Goal: Task Accomplishment & Management: Use online tool/utility

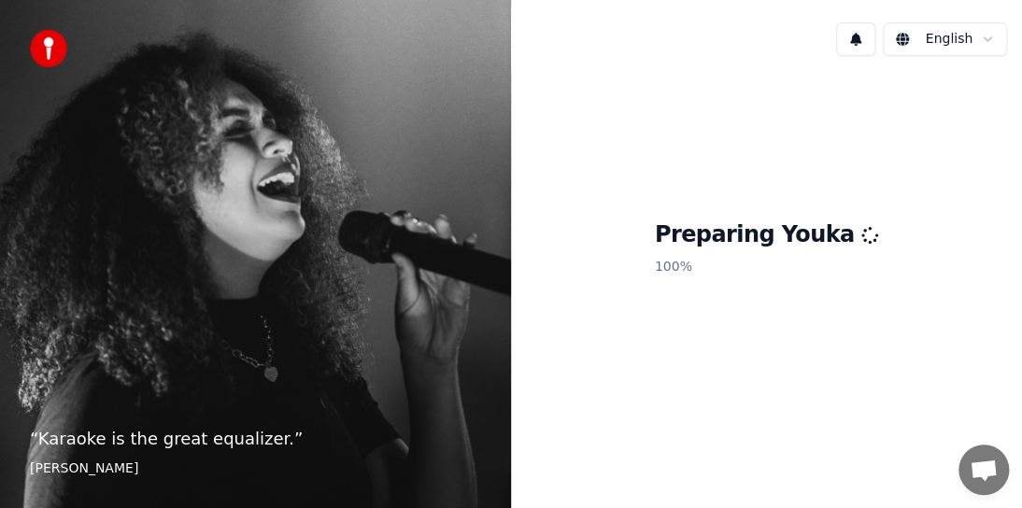
scroll to position [434, 0]
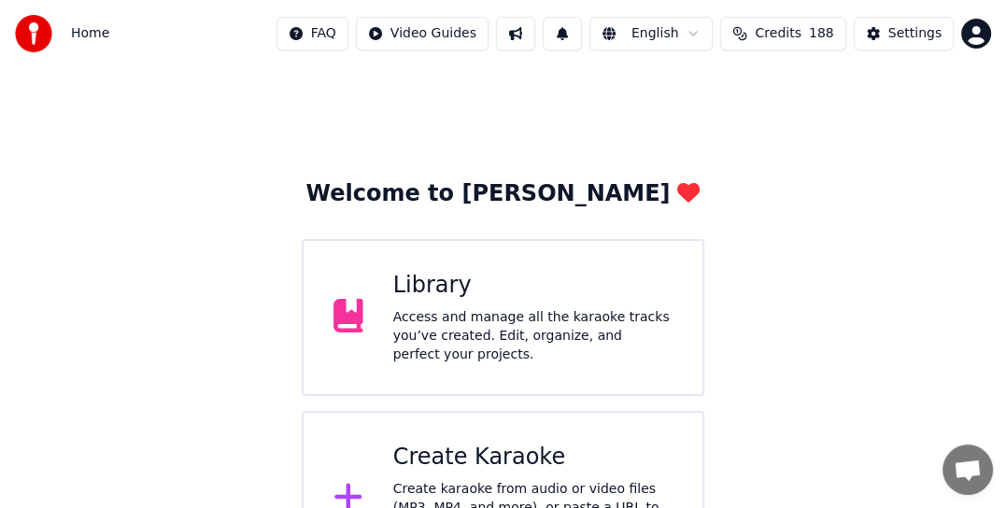
click at [444, 463] on div "Create Karaoke" at bounding box center [532, 458] width 279 height 30
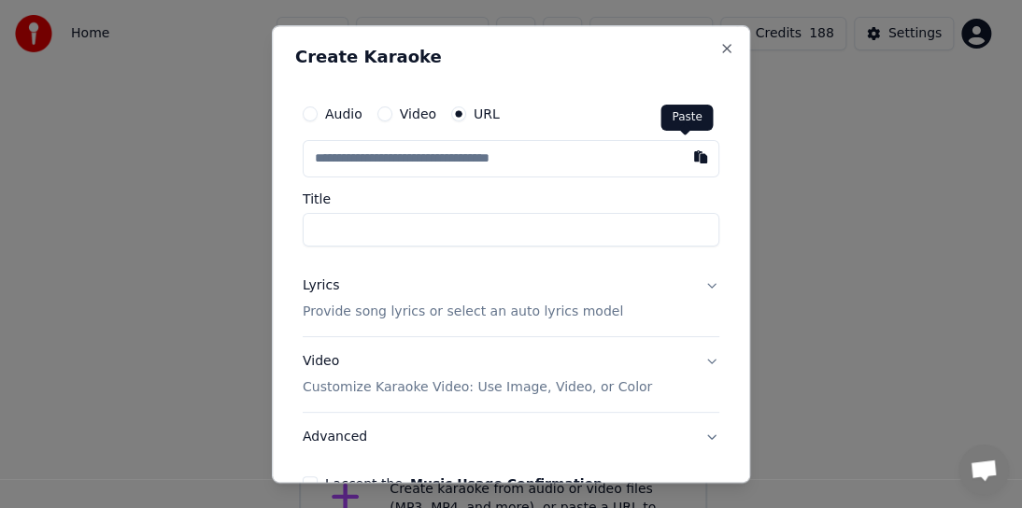
click at [688, 152] on button "button" at bounding box center [700, 157] width 37 height 34
type input "**********"
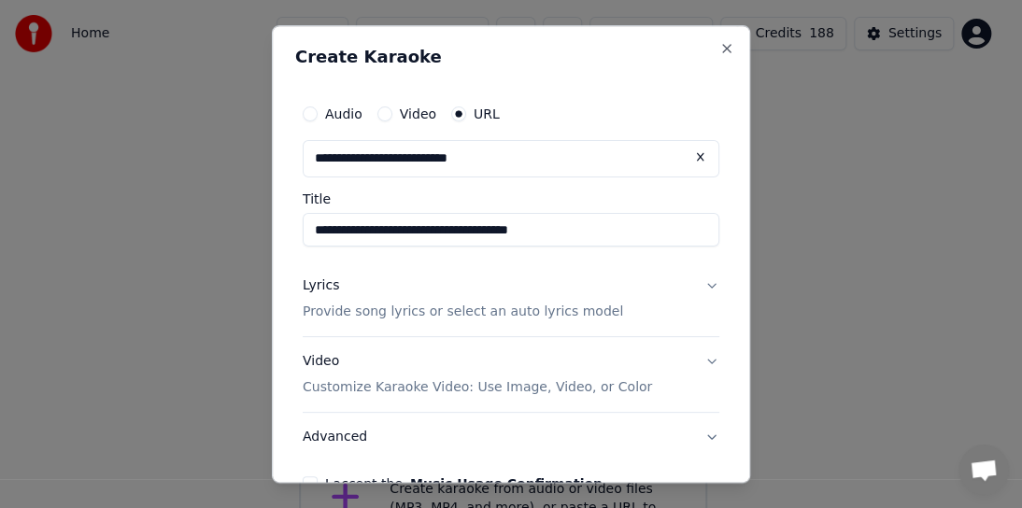
type input "**********"
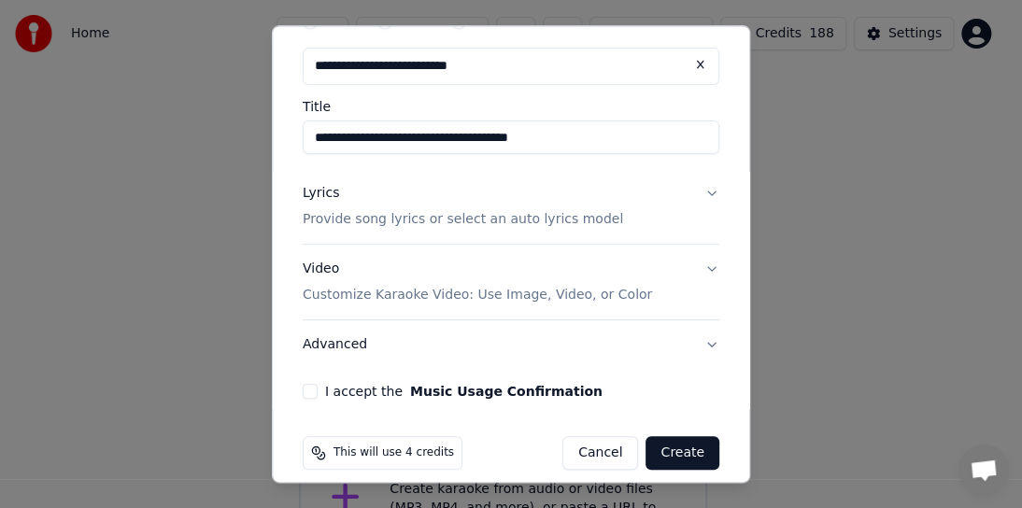
scroll to position [109, 0]
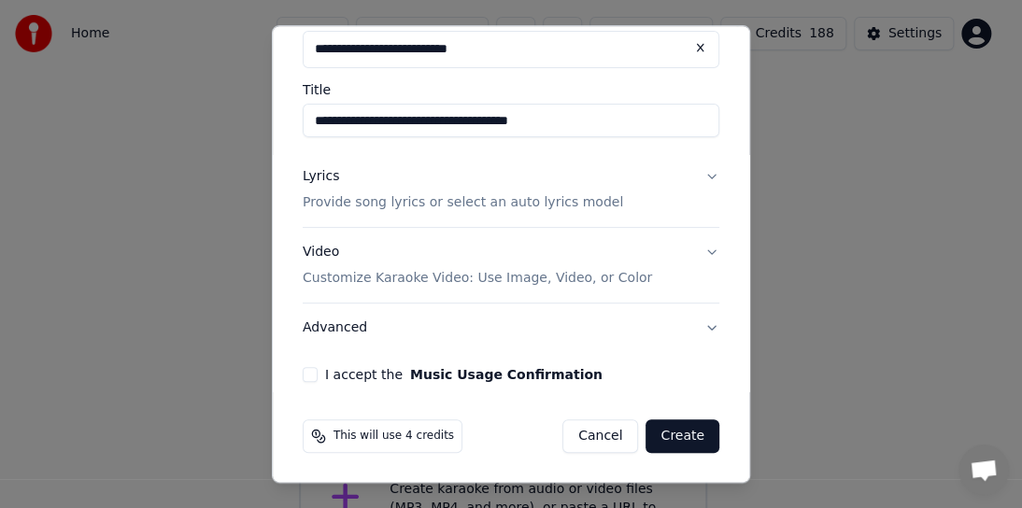
click at [312, 377] on button "I accept the Music Usage Confirmation" at bounding box center [310, 374] width 15 height 15
click at [451, 205] on p "Provide song lyrics or select an auto lyrics model" at bounding box center [463, 202] width 320 height 19
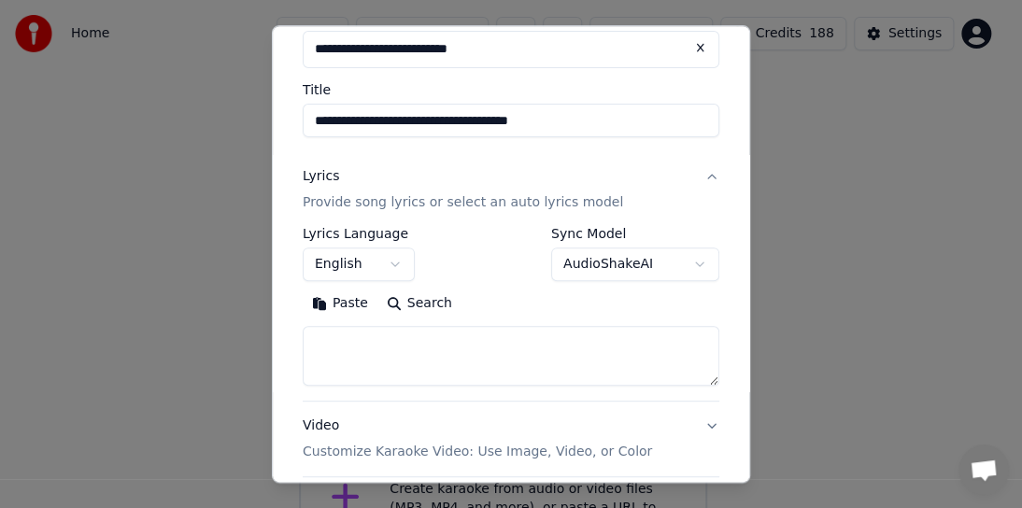
click at [588, 265] on body "Home FAQ Video Guides English Credits 188 Settings Welcome to Youka Library Acc…" at bounding box center [503, 293] width 1006 height 587
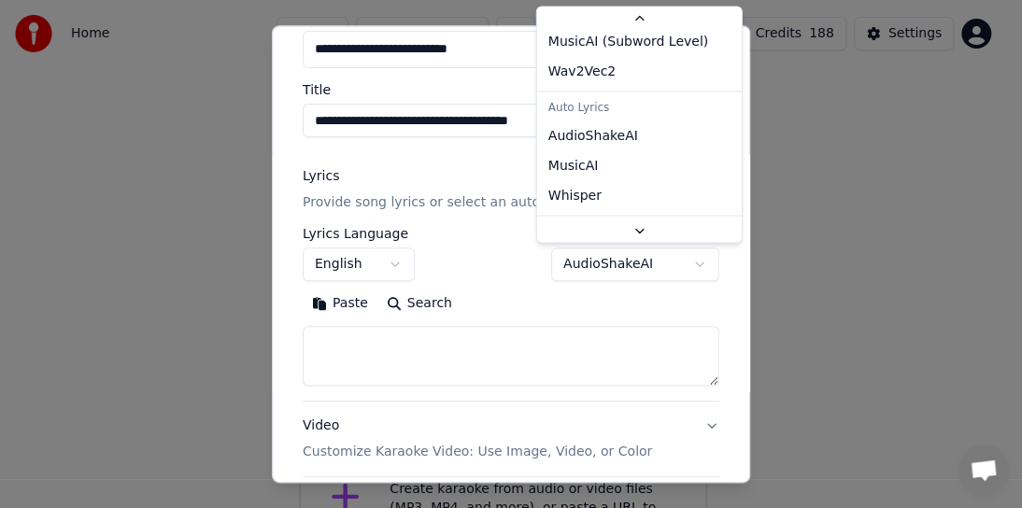
scroll to position [93, 0]
select select "**********"
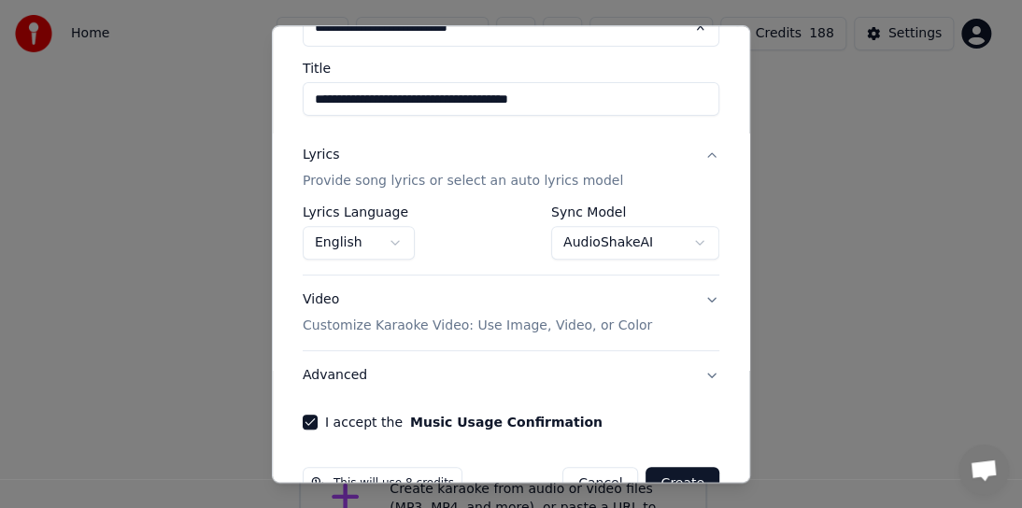
scroll to position [85, 0]
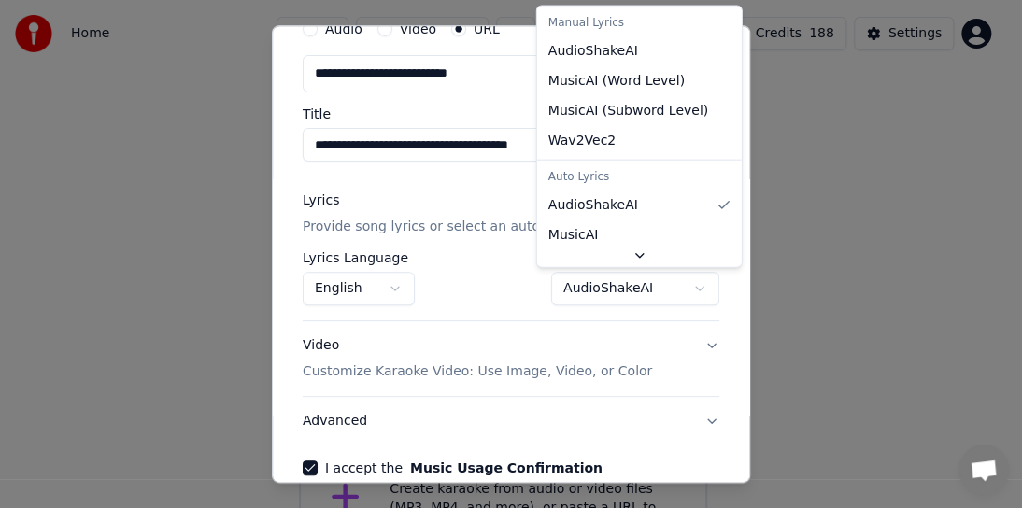
click at [602, 278] on body "Home FAQ Video Guides English Credits 188 Settings Welcome to Youka Library Acc…" at bounding box center [503, 293] width 1006 height 587
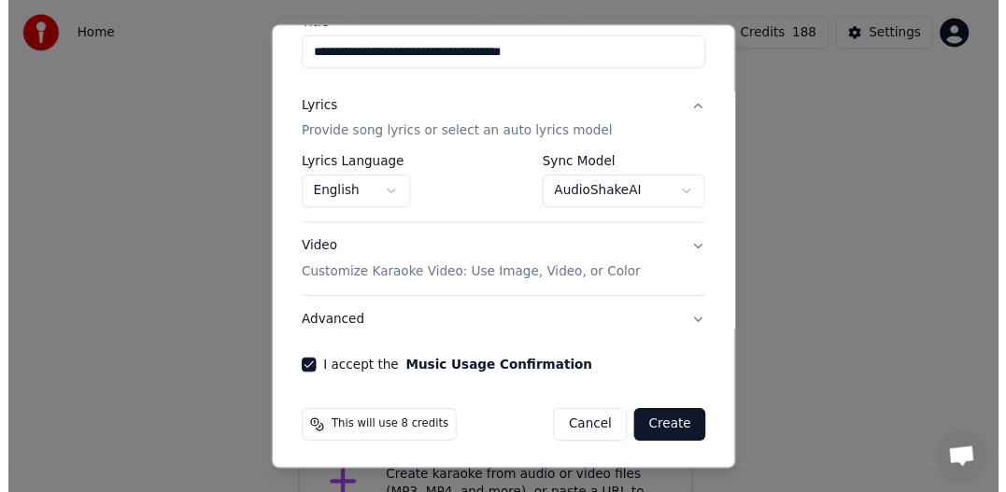
scroll to position [178, 0]
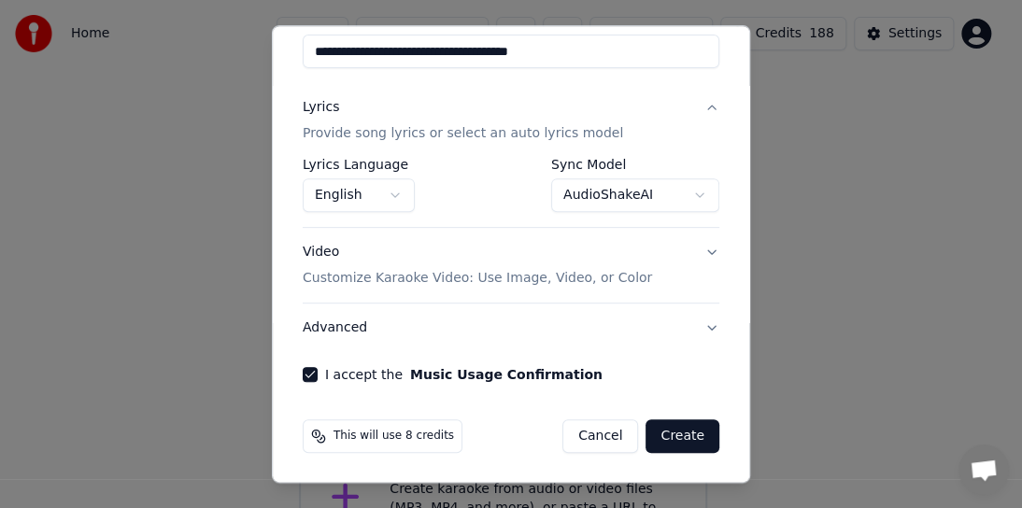
click at [672, 430] on button "Create" at bounding box center [683, 437] width 74 height 34
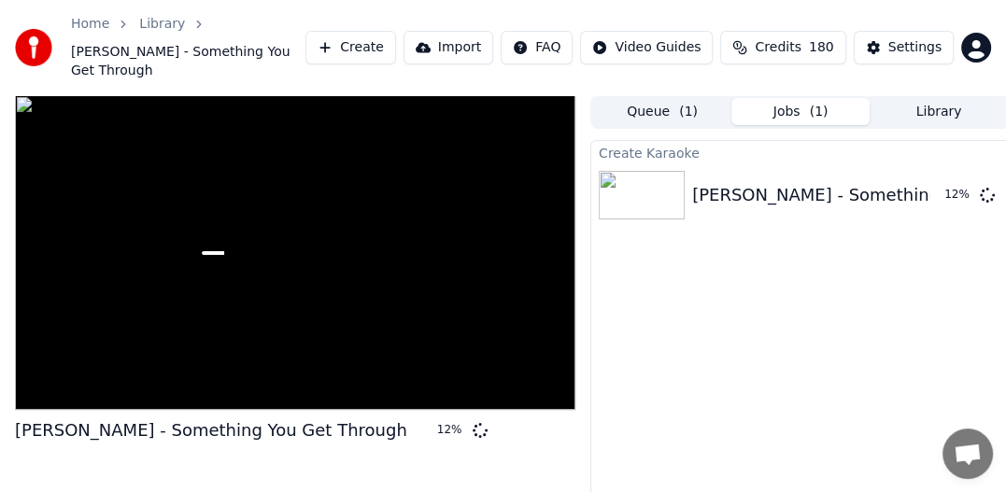
click at [811, 103] on span "( 1 )" at bounding box center [819, 112] width 19 height 19
click at [392, 36] on button "Create" at bounding box center [351, 48] width 91 height 34
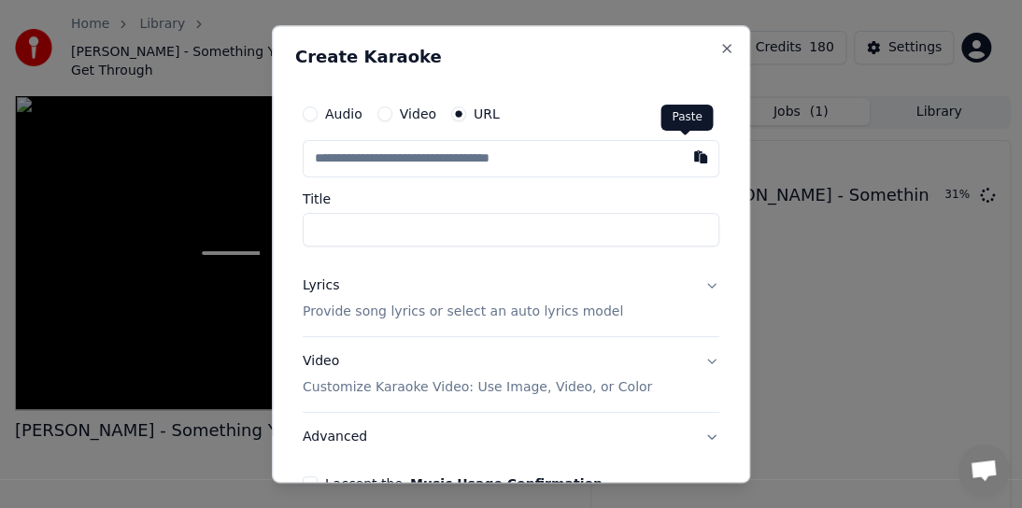
click at [682, 150] on button "button" at bounding box center [700, 157] width 37 height 34
type input "**********"
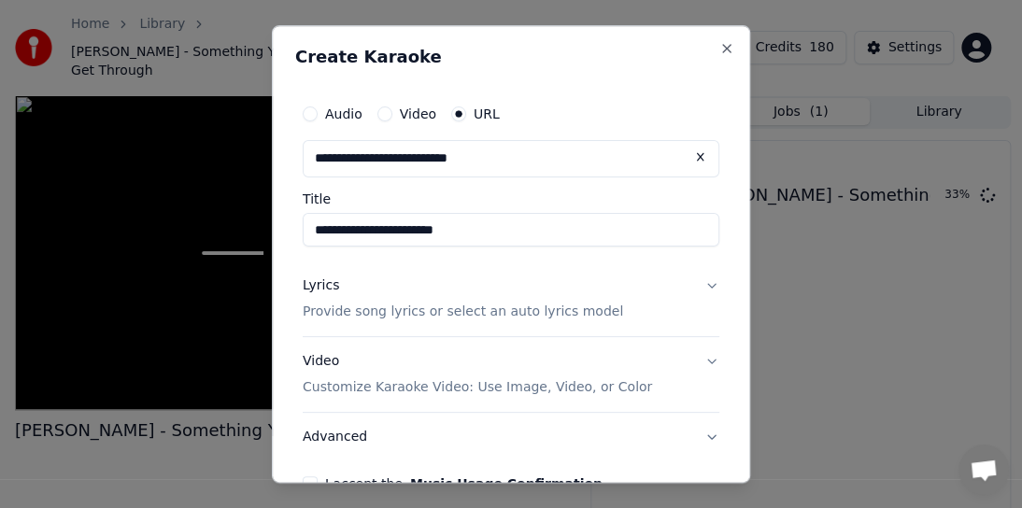
click at [498, 309] on p "Provide song lyrics or select an auto lyrics model" at bounding box center [463, 312] width 320 height 19
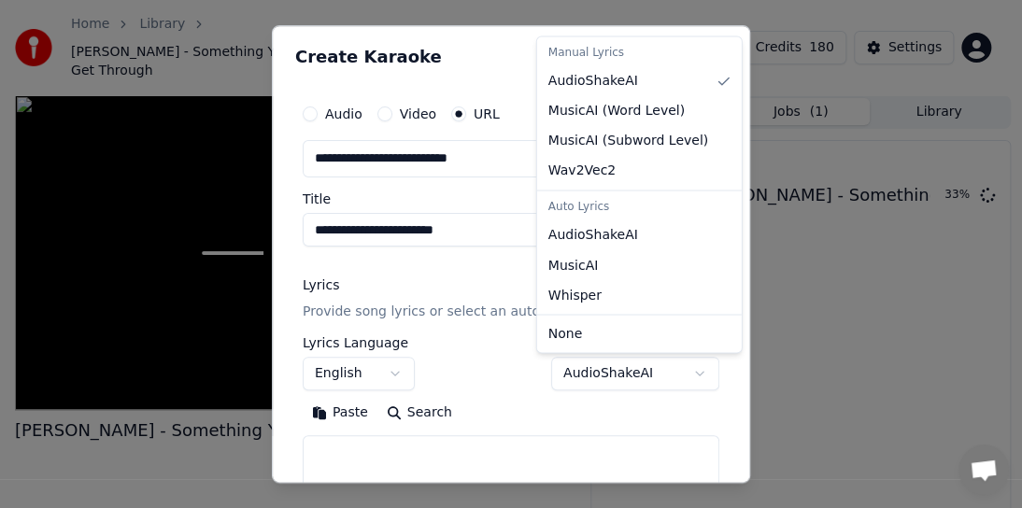
click at [690, 371] on body "Home Library [PERSON_NAME] - Something You Get Through Create Import FAQ Video …" at bounding box center [503, 254] width 1006 height 508
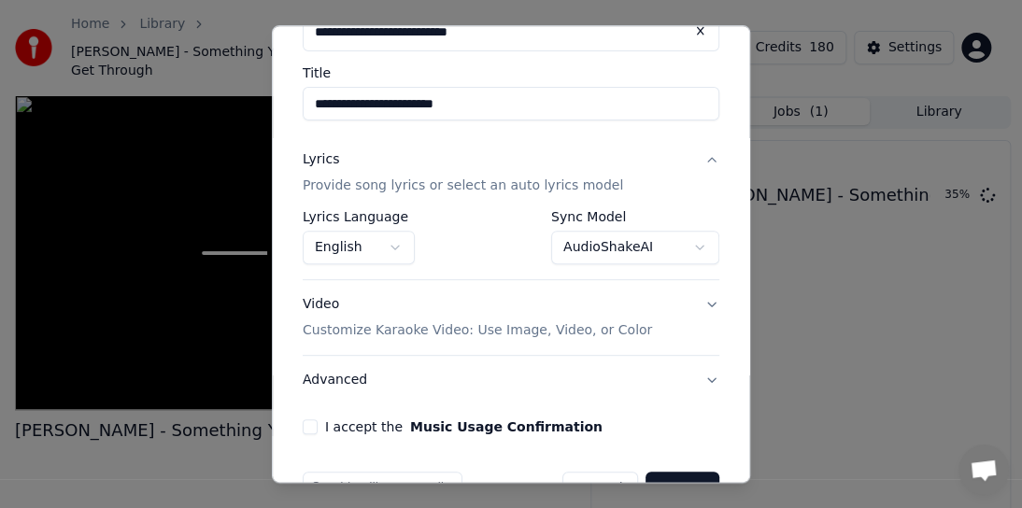
scroll to position [178, 0]
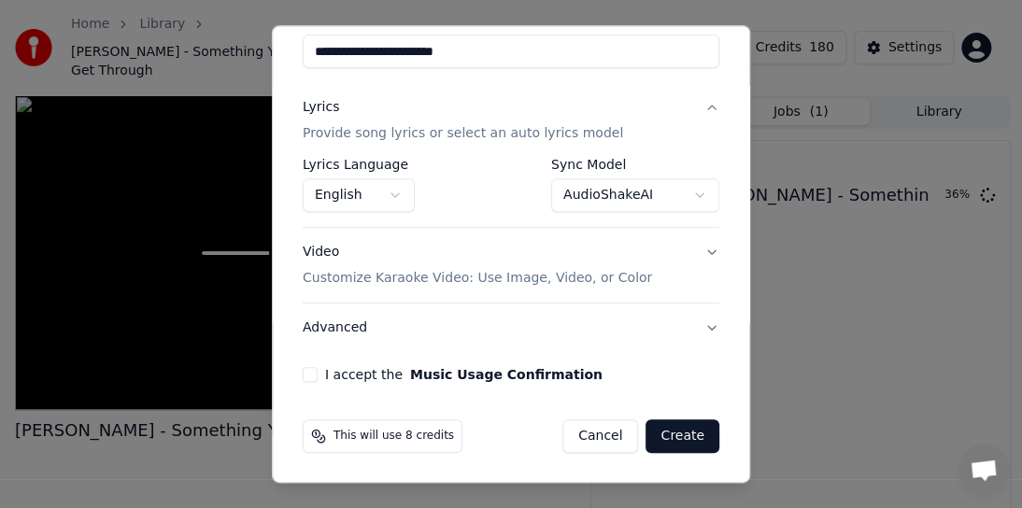
click at [303, 377] on button "I accept the Music Usage Confirmation" at bounding box center [310, 374] width 15 height 15
click at [679, 432] on button "Create" at bounding box center [683, 437] width 74 height 34
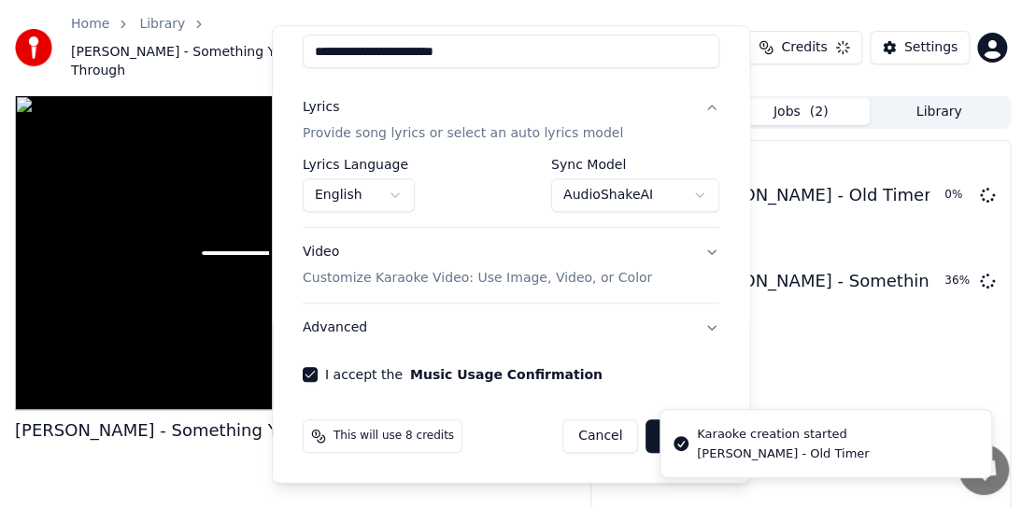
select select "**********"
select select
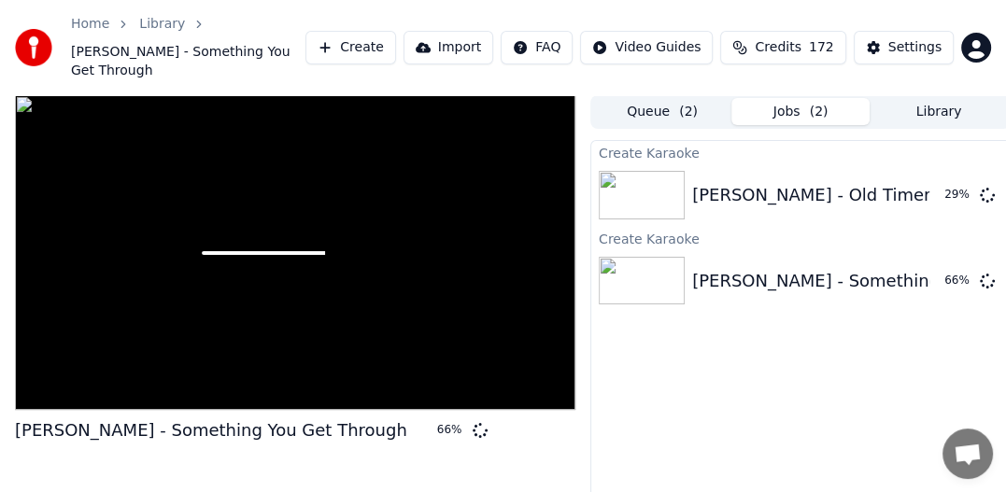
click at [396, 41] on button "Create" at bounding box center [351, 48] width 91 height 34
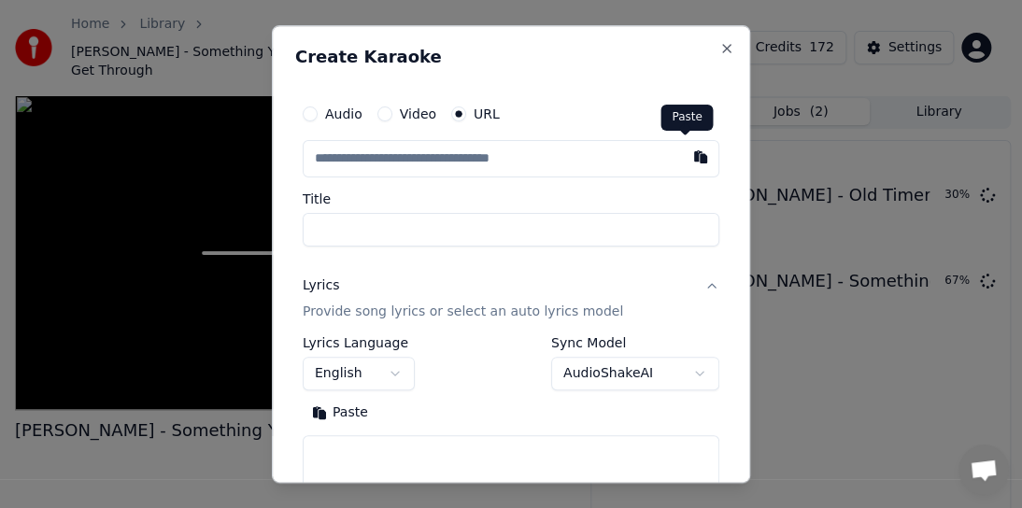
click at [686, 157] on button "button" at bounding box center [700, 157] width 37 height 34
type input "**********"
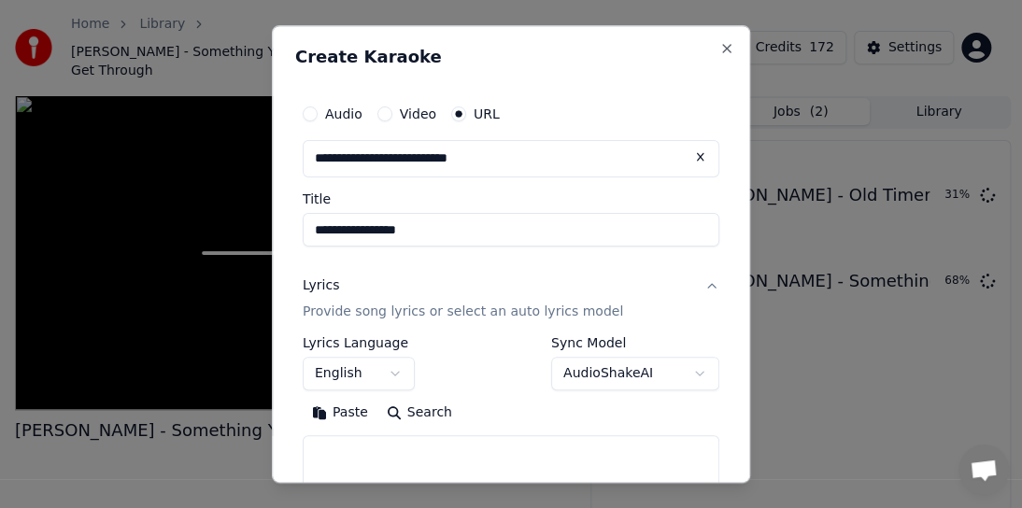
type input "**********"
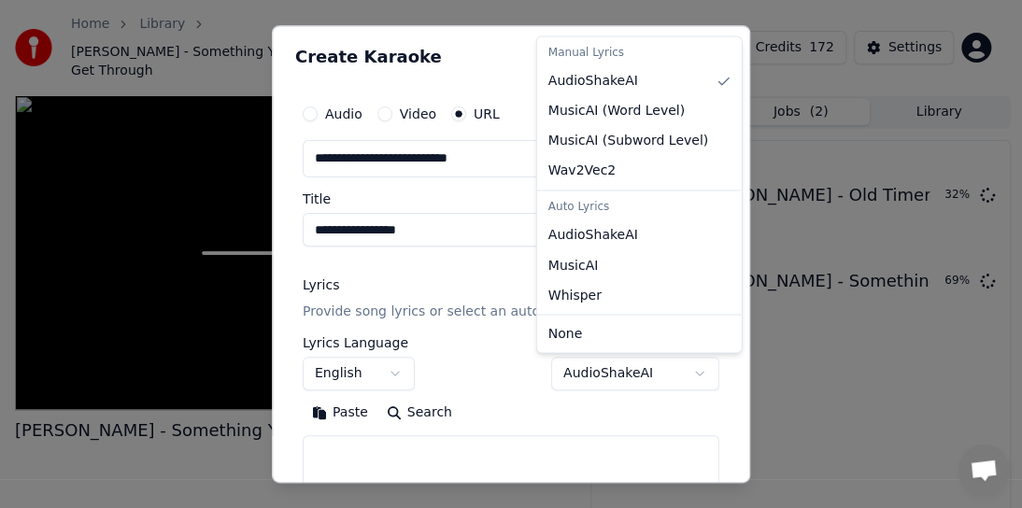
click at [680, 375] on body "Home Library [PERSON_NAME] - Something You Get Through Create Import FAQ Video …" at bounding box center [503, 254] width 1006 height 508
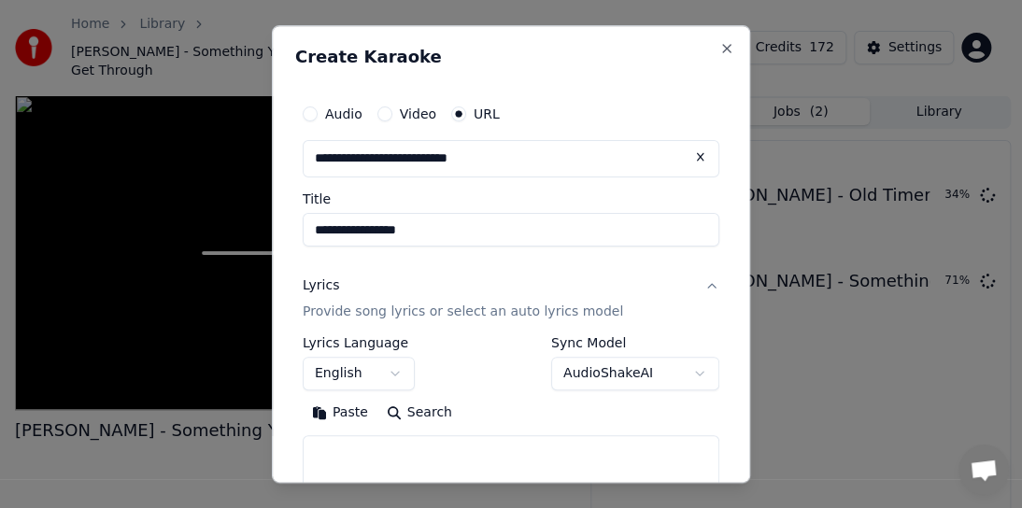
click at [626, 376] on body "Home Library [PERSON_NAME] - Something You Get Through Create Import FAQ Video …" at bounding box center [503, 254] width 1006 height 508
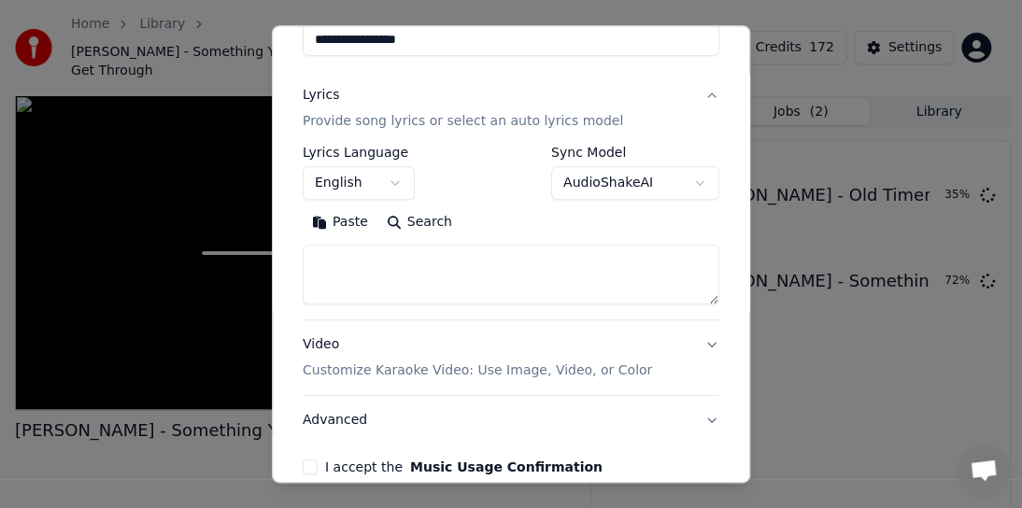
scroll to position [283, 0]
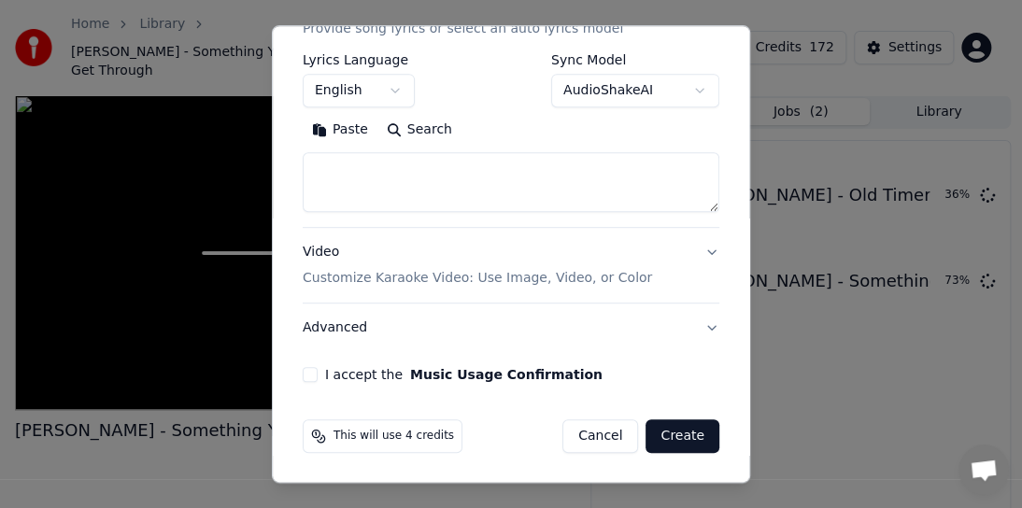
click at [318, 367] on div "I accept the Music Usage Confirmation" at bounding box center [511, 374] width 417 height 15
drag, startPoint x: 294, startPoint y: 377, endPoint x: 307, endPoint y: 375, distance: 13.2
click at [306, 377] on div "**********" at bounding box center [511, 97] width 432 height 585
click at [315, 374] on button "I accept the Music Usage Confirmation" at bounding box center [310, 374] width 15 height 15
click at [665, 430] on button "Create" at bounding box center [683, 437] width 74 height 34
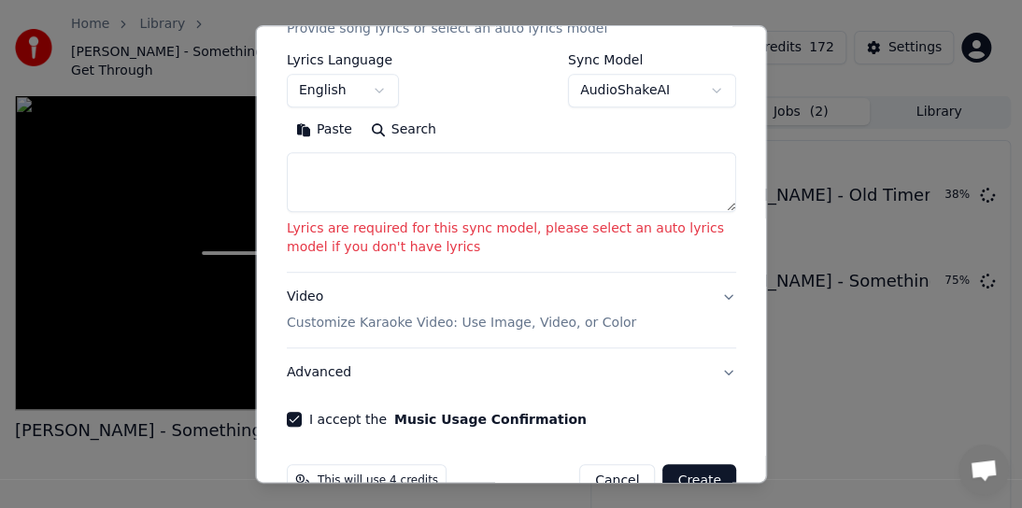
click at [712, 295] on button "Video Customize Karaoke Video: Use Image, Video, or Color" at bounding box center [511, 310] width 449 height 75
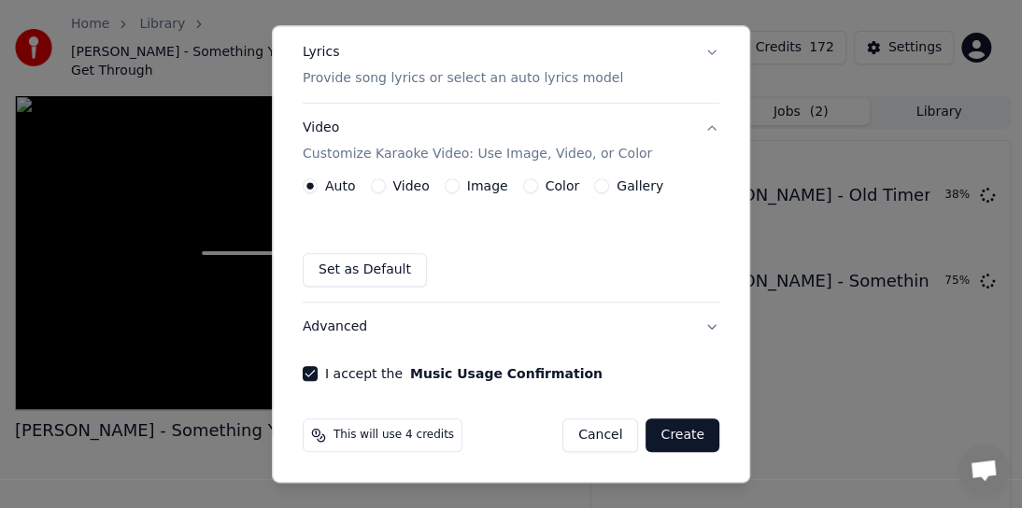
scroll to position [233, 0]
click at [617, 152] on p "Customize Karaoke Video: Use Image, Video, or Color" at bounding box center [477, 155] width 349 height 19
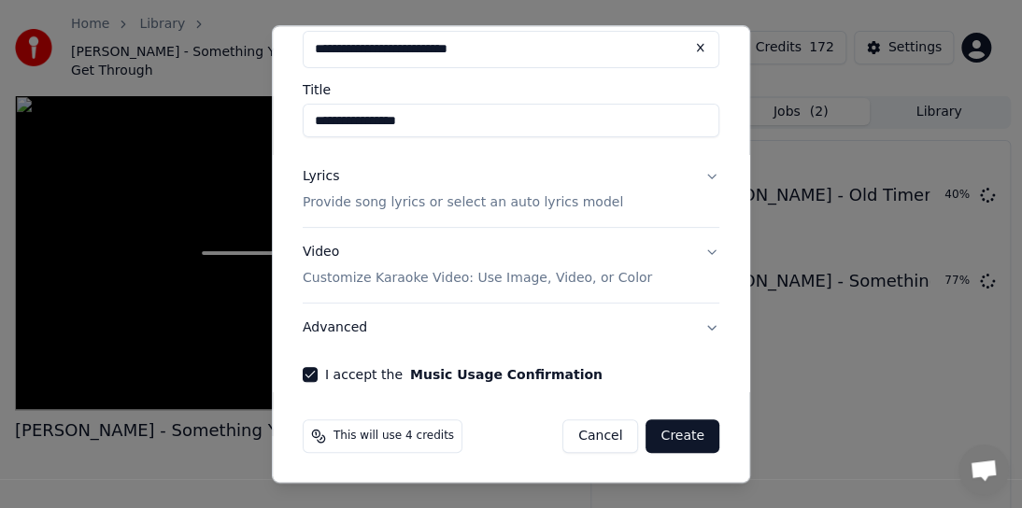
click at [572, 206] on p "Provide song lyrics or select an auto lyrics model" at bounding box center [463, 202] width 320 height 19
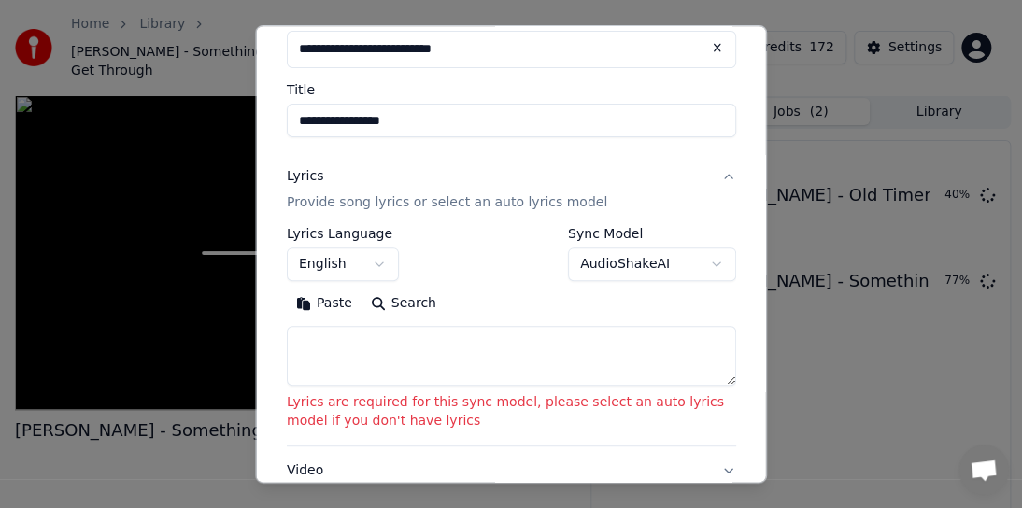
scroll to position [296, 0]
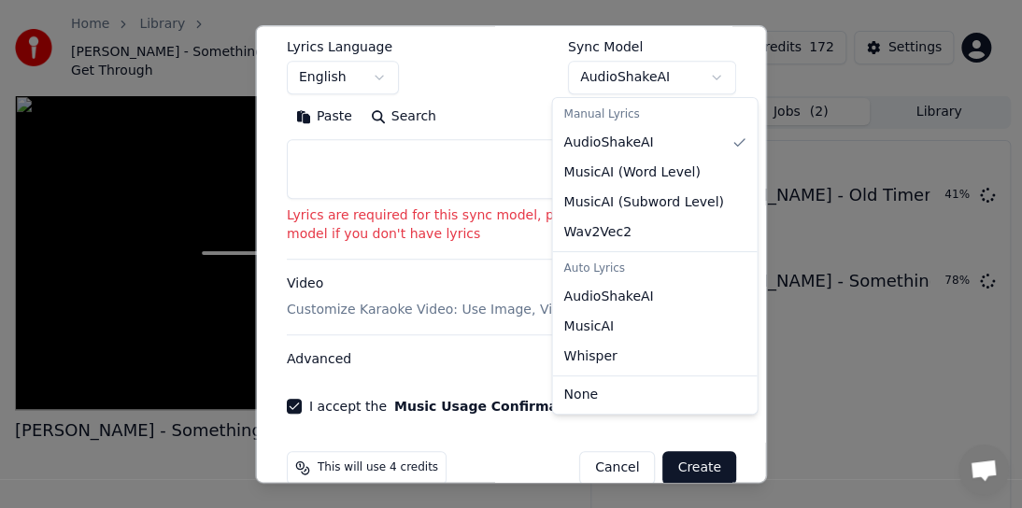
click at [703, 71] on body "Home Library [PERSON_NAME] - Something You Get Through Create Import FAQ Video …" at bounding box center [503, 254] width 1006 height 508
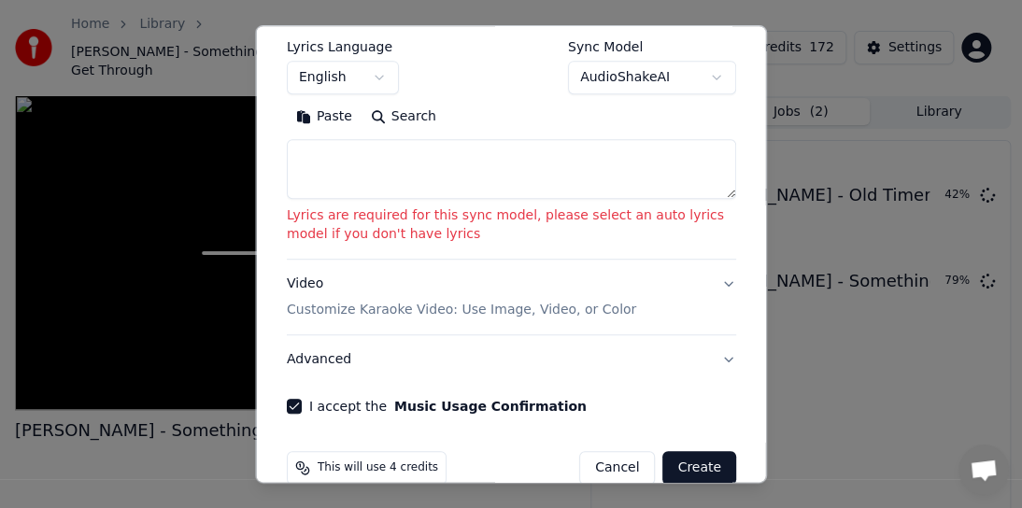
click at [664, 201] on div at bounding box center [511, 254] width 1022 height 508
click at [650, 217] on p "Lyrics are required for this sync model, please select an auto lyrics model if …" at bounding box center [511, 224] width 449 height 37
click at [714, 284] on button "Video Customize Karaoke Video: Use Image, Video, or Color" at bounding box center [511, 297] width 449 height 75
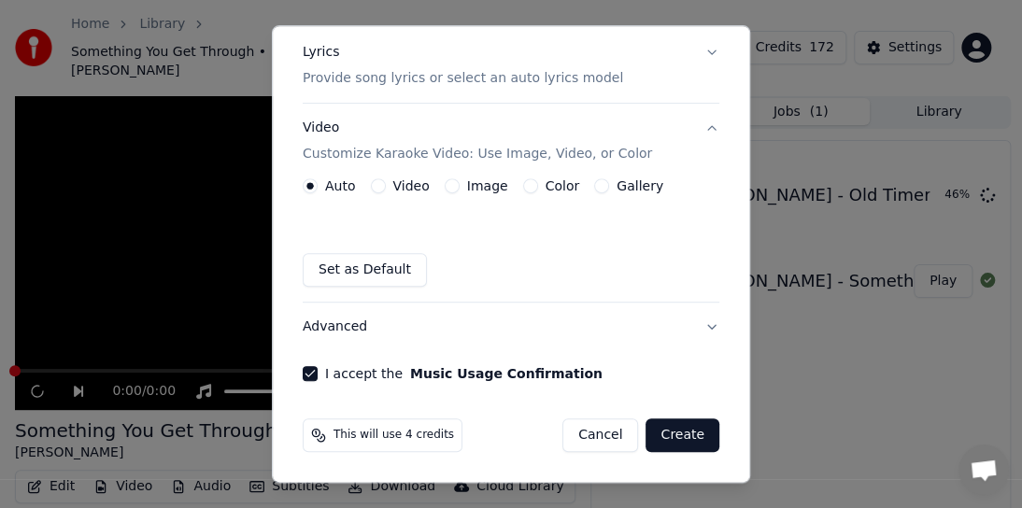
scroll to position [233, 0]
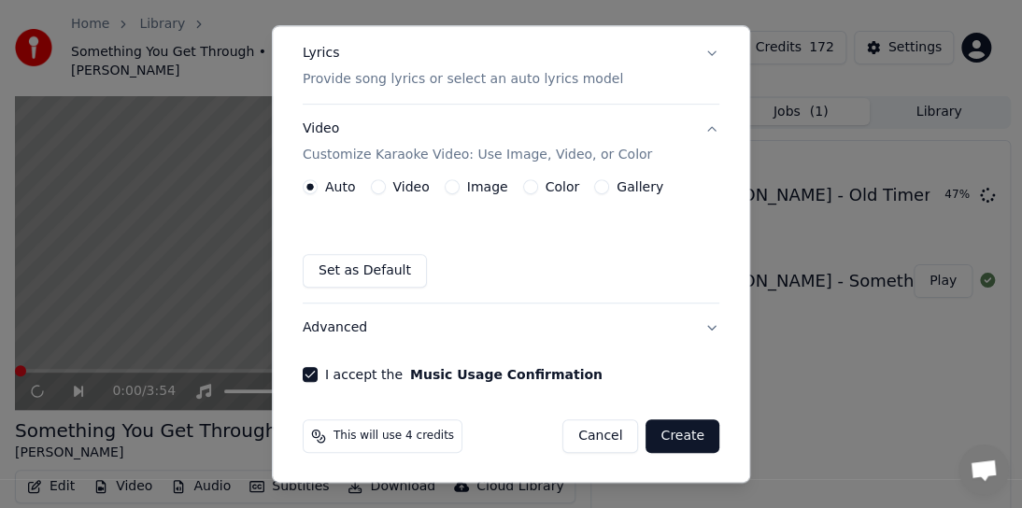
click at [584, 150] on p "Customize Karaoke Video: Use Image, Video, or Color" at bounding box center [477, 155] width 349 height 19
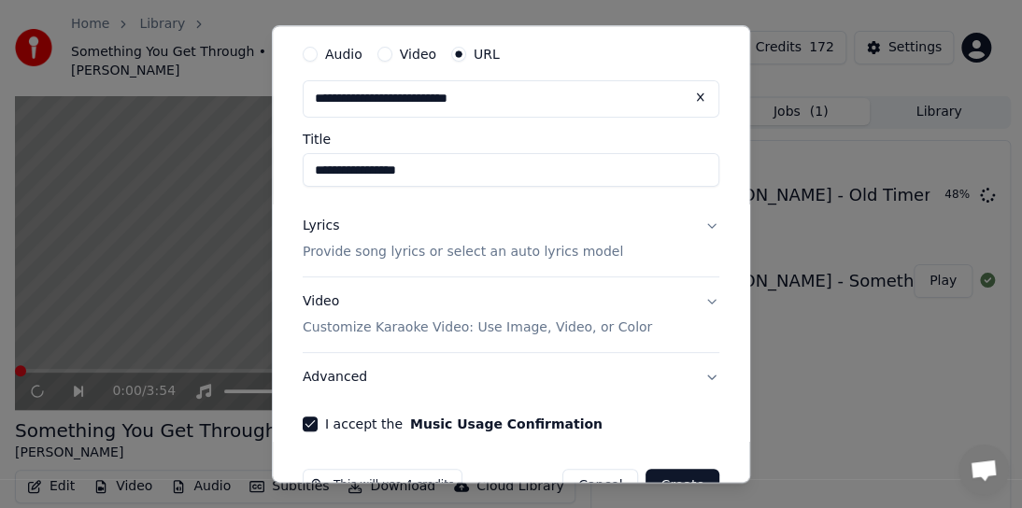
scroll to position [109, 0]
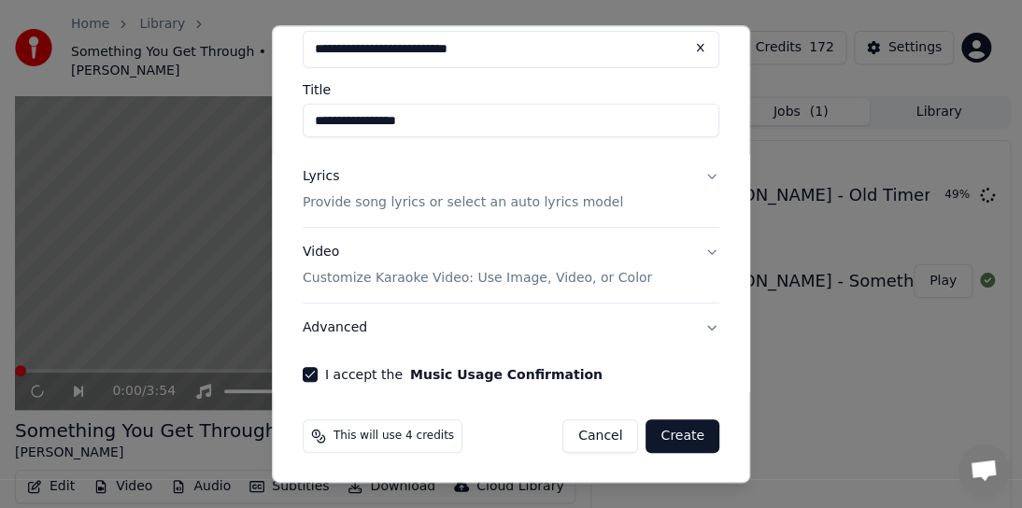
click at [697, 325] on button "Advanced" at bounding box center [511, 328] width 417 height 49
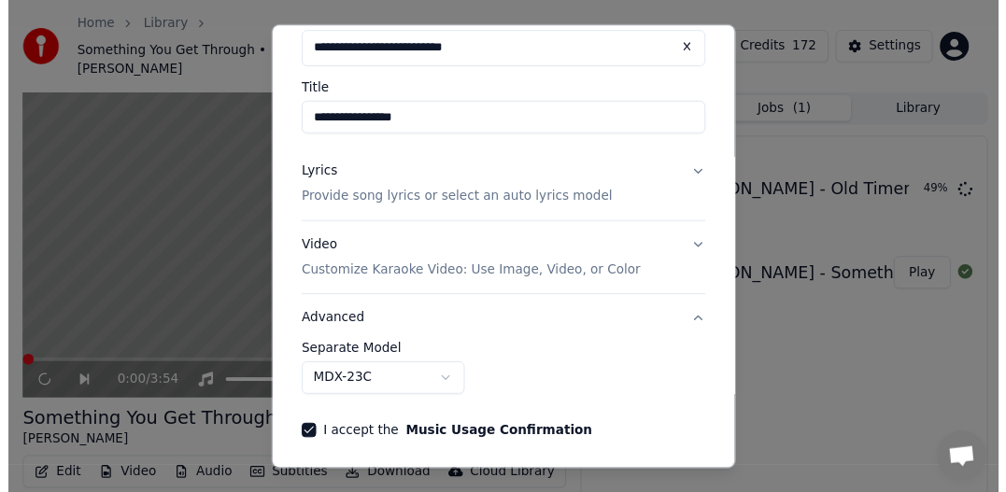
scroll to position [178, 0]
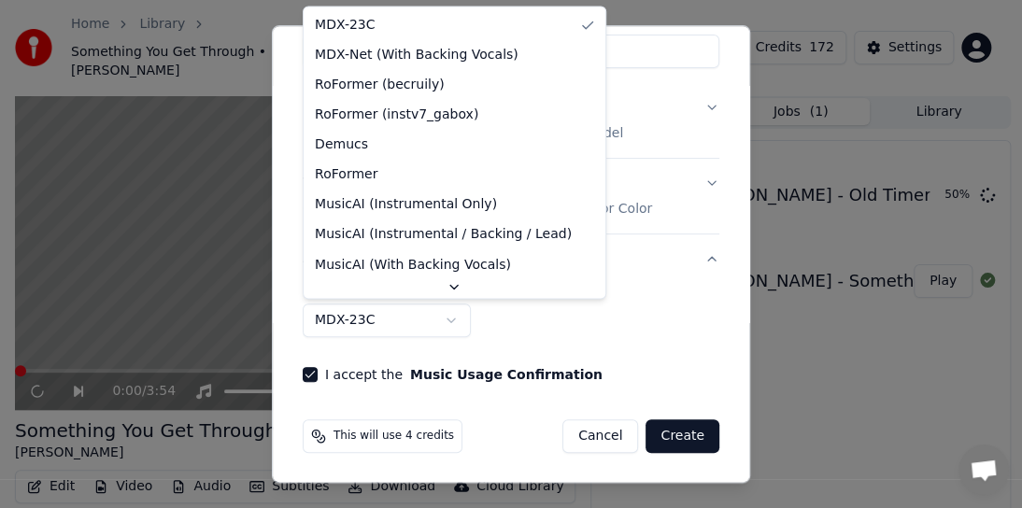
click at [347, 314] on body "Home Library Something You Get Through • [PERSON_NAME] Create Import FAQ Video …" at bounding box center [503, 254] width 1006 height 508
select select "**********"
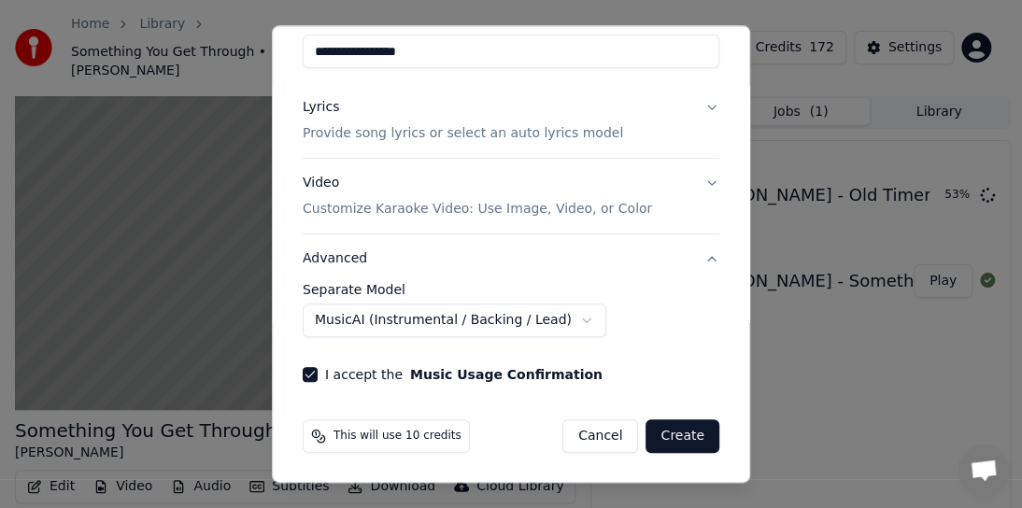
click at [660, 428] on button "Create" at bounding box center [683, 437] width 74 height 34
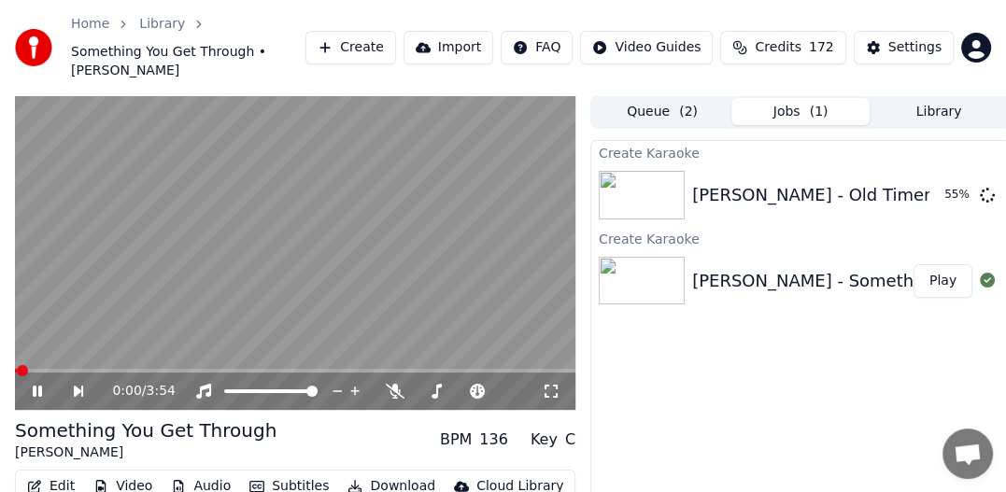
click at [31, 384] on icon at bounding box center [50, 391] width 41 height 15
click at [393, 36] on button "Create" at bounding box center [351, 48] width 91 height 34
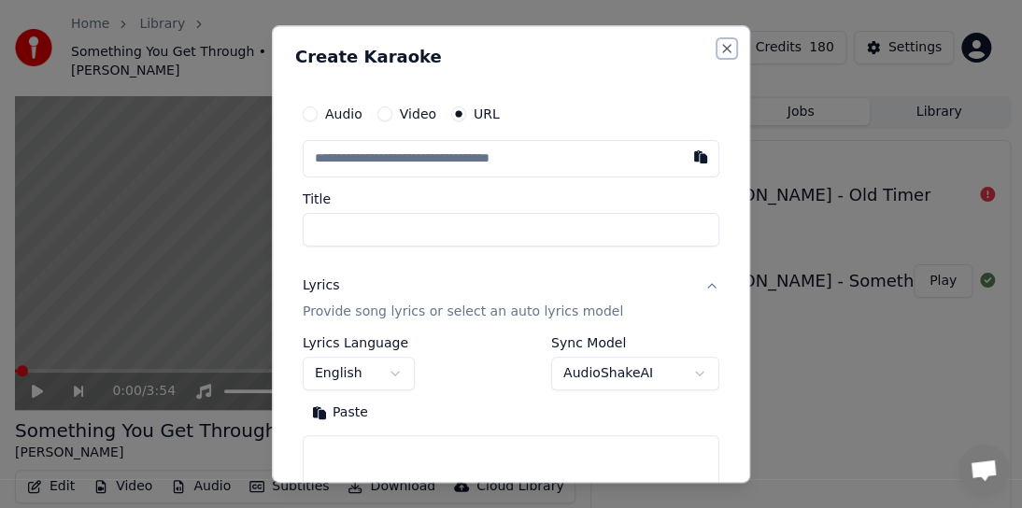
click at [719, 50] on button "Close" at bounding box center [726, 48] width 15 height 15
select select
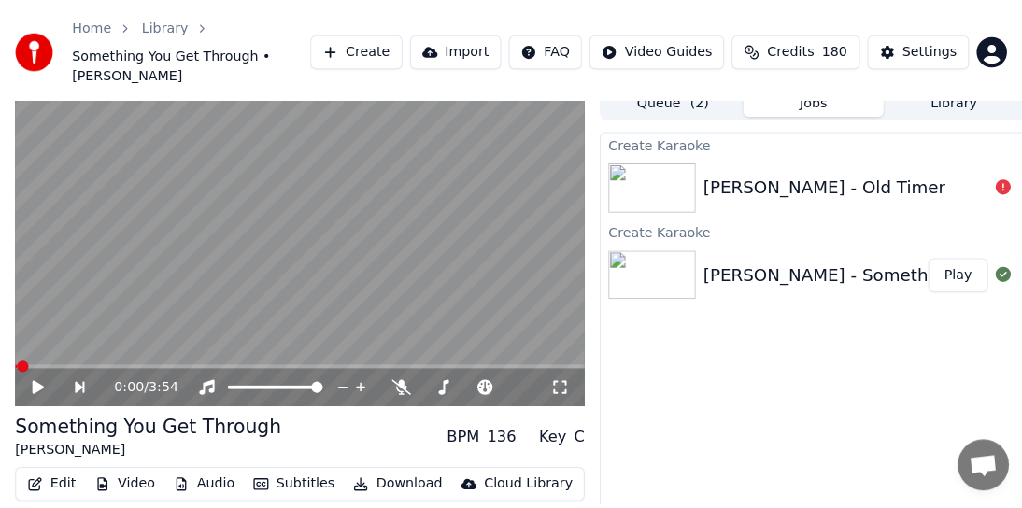
scroll to position [0, 0]
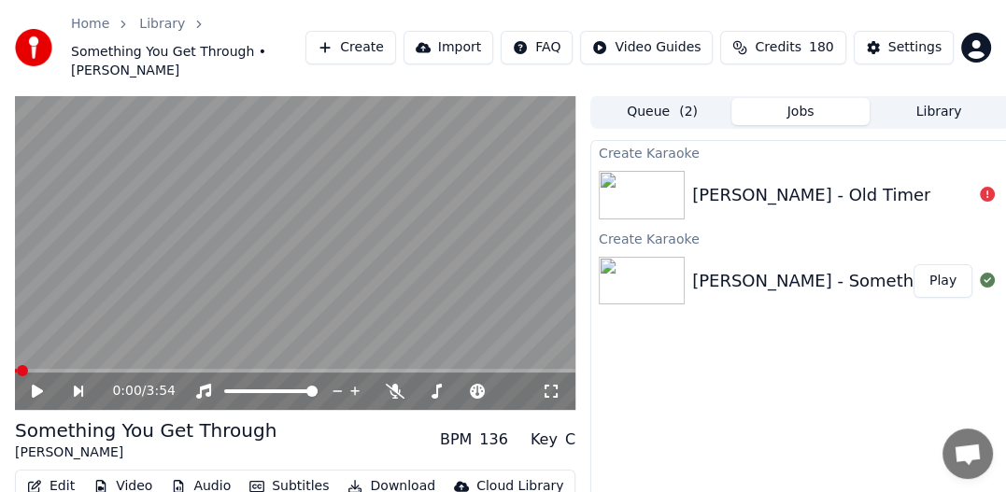
click at [651, 98] on button "Queue ( 2 )" at bounding box center [662, 111] width 138 height 27
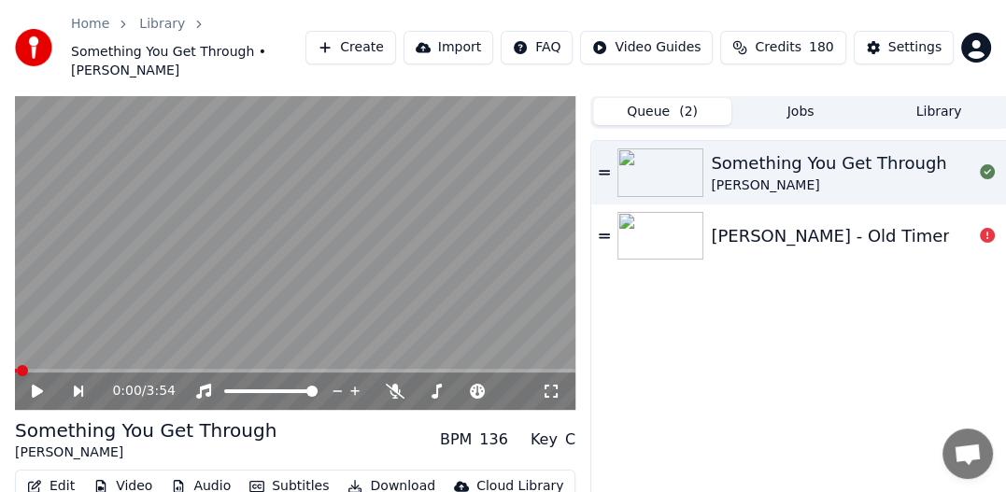
click at [651, 98] on button "Queue ( 2 )" at bounding box center [662, 111] width 138 height 27
click at [866, 223] on div "[PERSON_NAME] - Old Timer" at bounding box center [830, 236] width 238 height 26
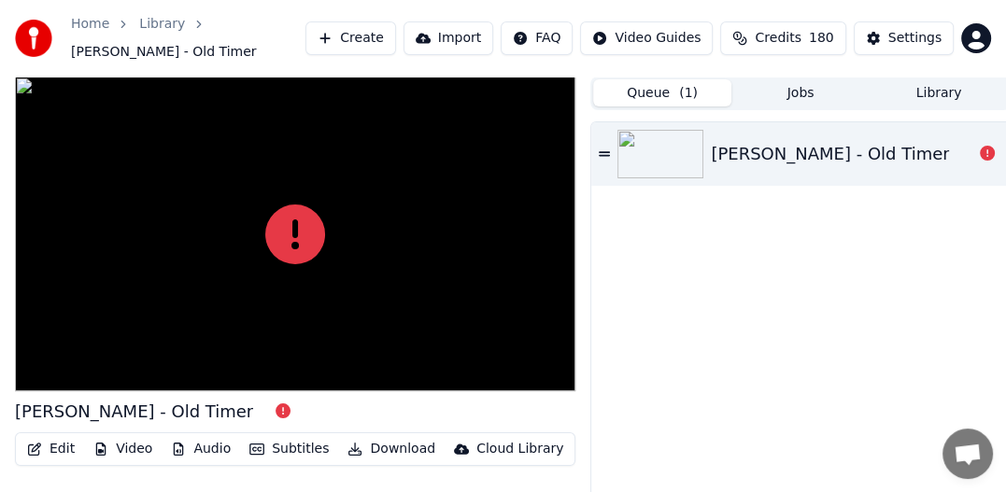
click at [856, 154] on div "[PERSON_NAME] - Old Timer" at bounding box center [830, 154] width 238 height 26
click at [734, 155] on div "[PERSON_NAME] - Old Timer" at bounding box center [830, 154] width 238 height 26
click at [991, 151] on icon at bounding box center [987, 153] width 15 height 15
click at [346, 234] on div at bounding box center [295, 235] width 561 height 316
click at [396, 41] on button "Create" at bounding box center [351, 38] width 91 height 34
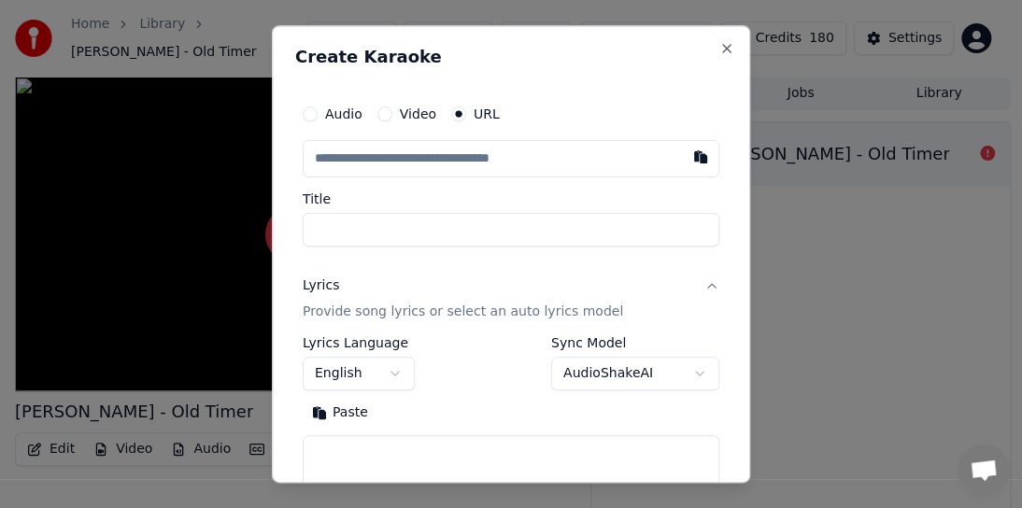
click at [366, 156] on input "text" at bounding box center [511, 158] width 417 height 37
click at [688, 161] on button "button" at bounding box center [700, 157] width 37 height 34
type input "**********"
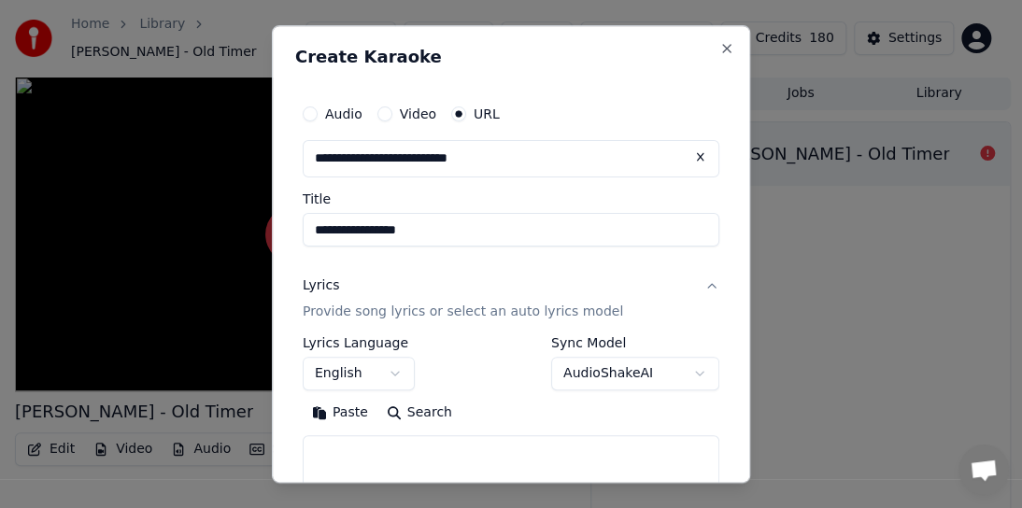
type input "**********"
click at [582, 312] on p "Provide song lyrics or select an auto lyrics model" at bounding box center [463, 312] width 320 height 19
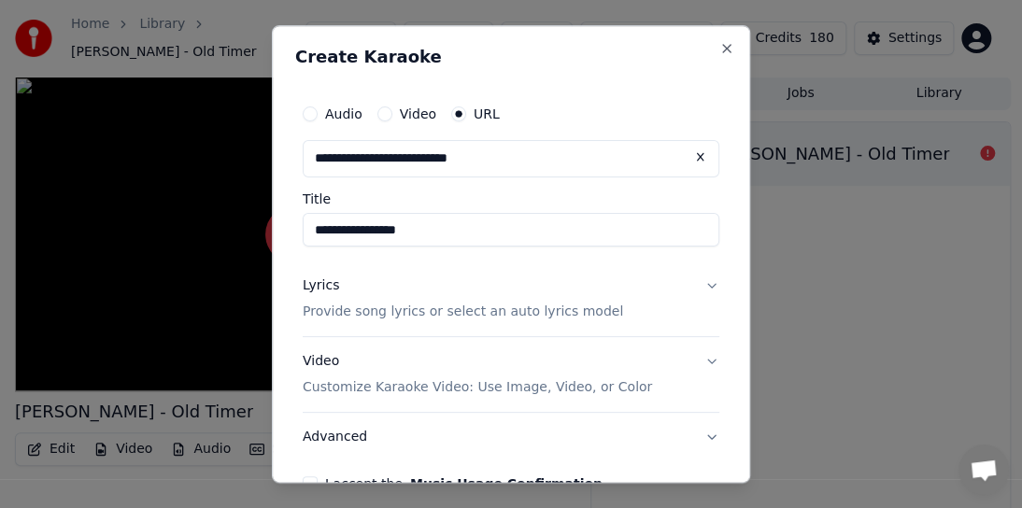
click at [582, 312] on p "Provide song lyrics or select an auto lyrics model" at bounding box center [463, 312] width 320 height 19
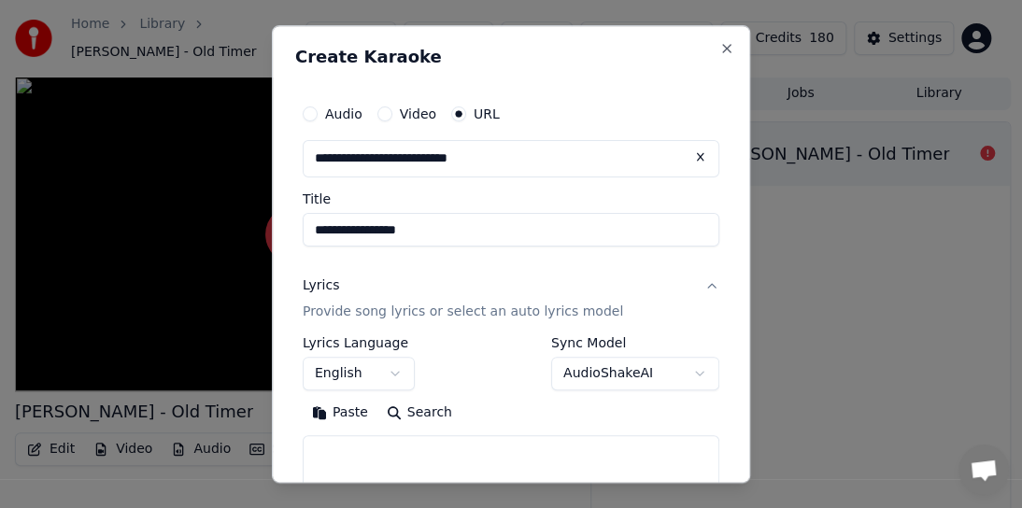
click at [684, 371] on body "Home Library [PERSON_NAME] - Old Timer Create Import FAQ Video Guides Credits 1…" at bounding box center [503, 254] width 1006 height 508
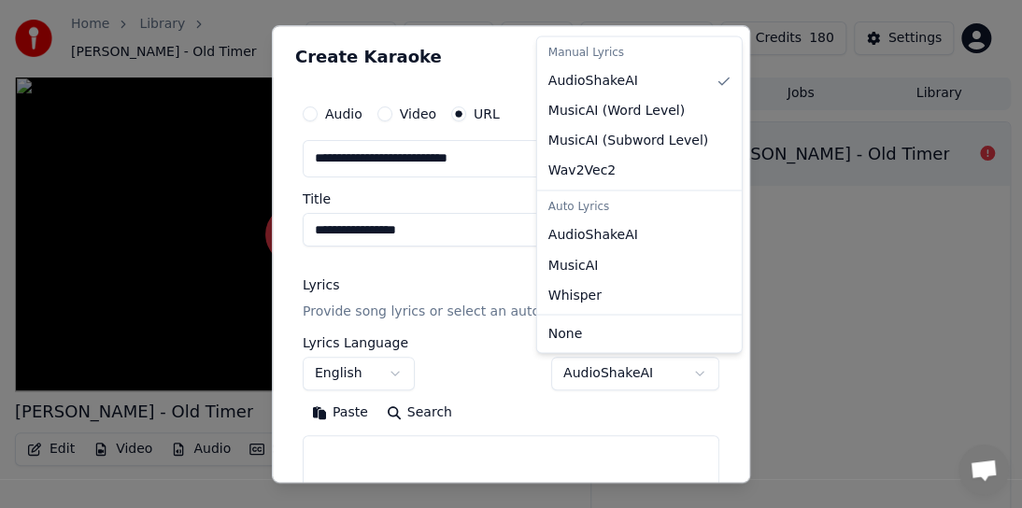
select select "**********"
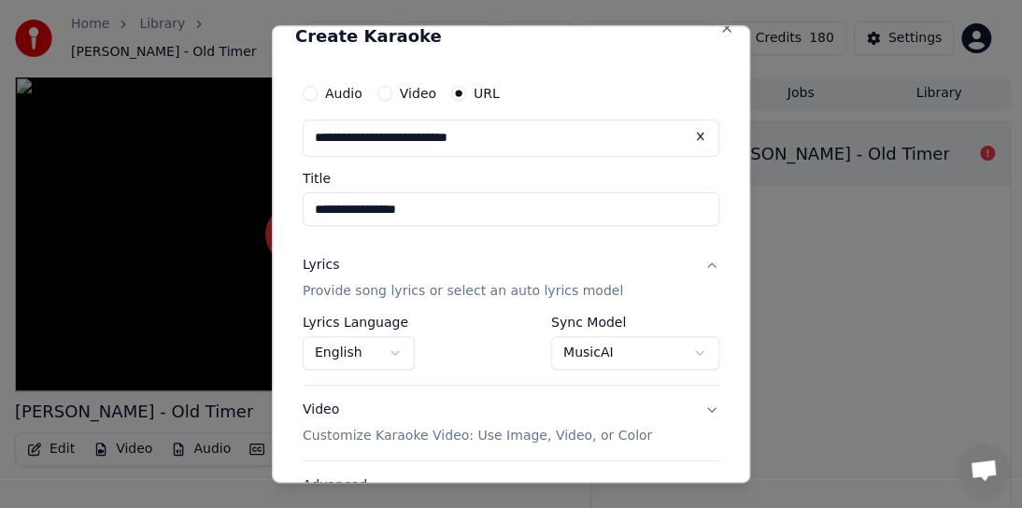
scroll to position [178, 0]
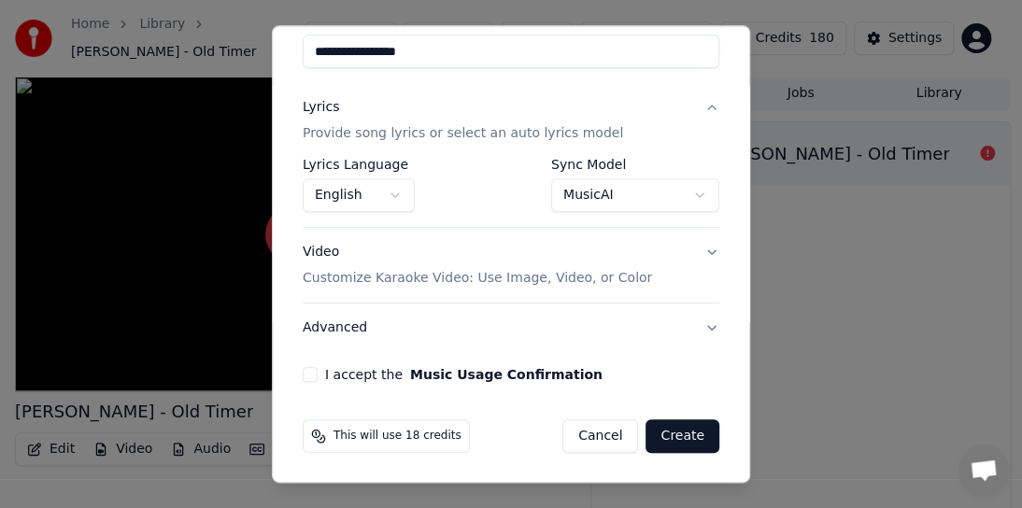
click at [305, 374] on button "I accept the Music Usage Confirmation" at bounding box center [310, 374] width 15 height 15
click at [663, 431] on button "Create" at bounding box center [683, 437] width 74 height 34
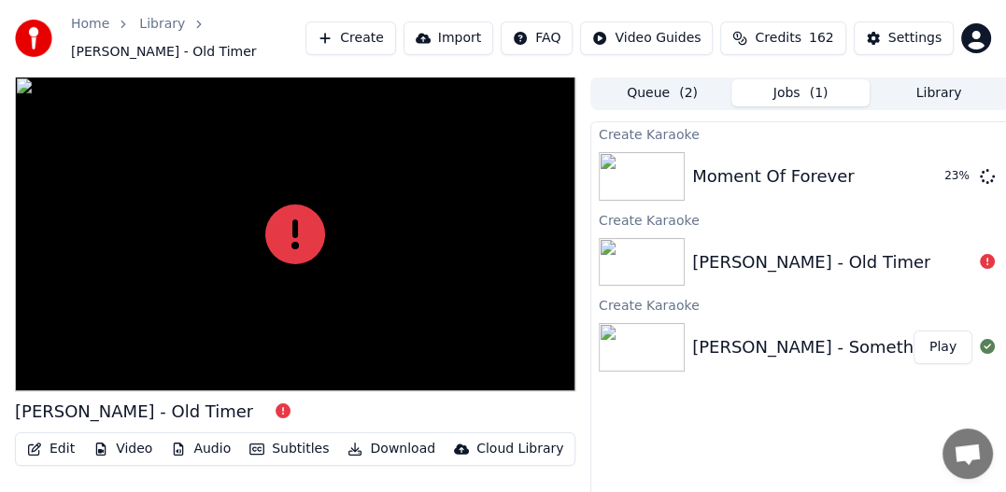
click at [841, 259] on div "[PERSON_NAME] - Old Timer" at bounding box center [811, 262] width 238 height 26
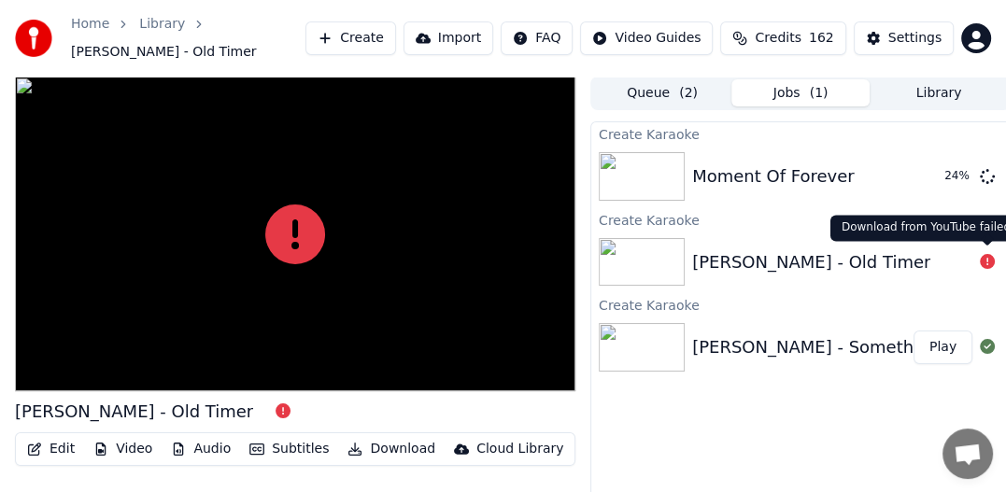
click at [988, 265] on icon at bounding box center [987, 261] width 15 height 15
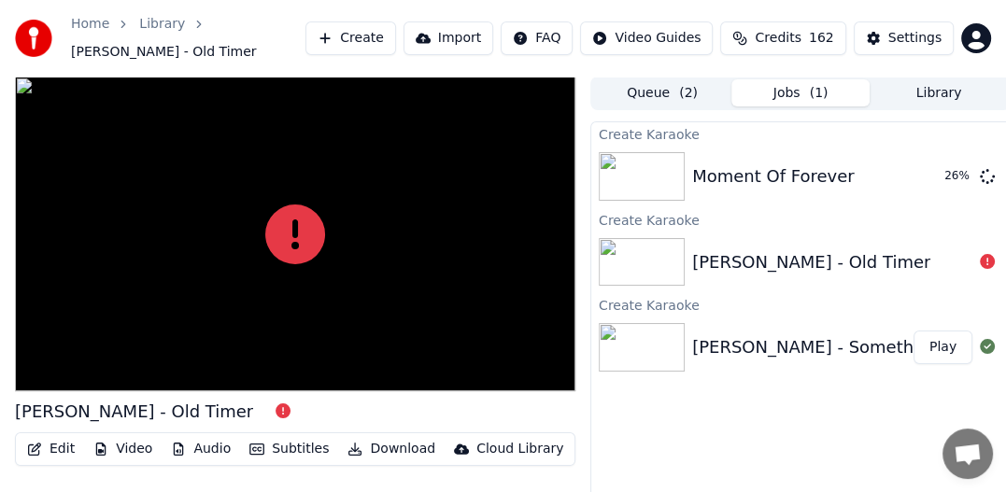
click at [396, 43] on button "Create" at bounding box center [351, 38] width 91 height 34
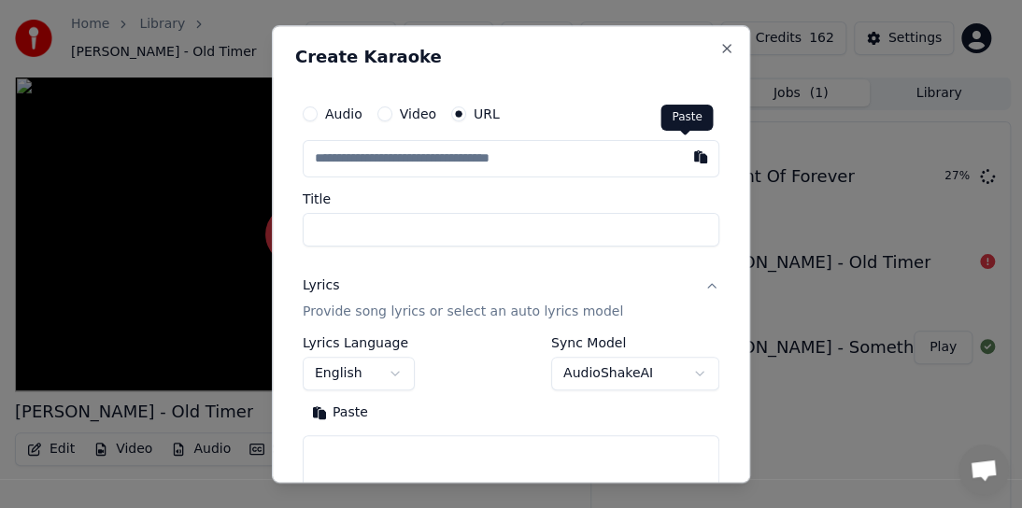
click at [687, 156] on button "button" at bounding box center [700, 157] width 37 height 34
type input "**********"
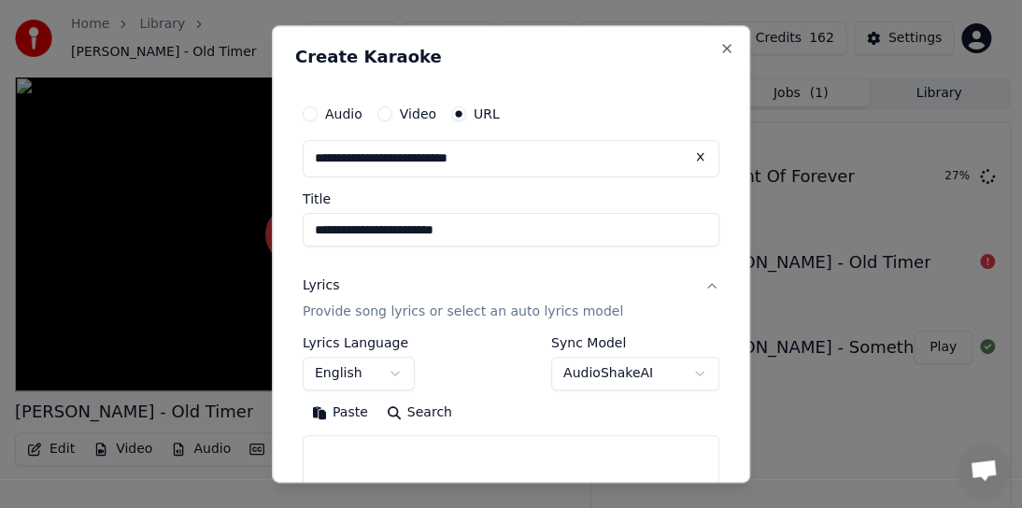
type input "**********"
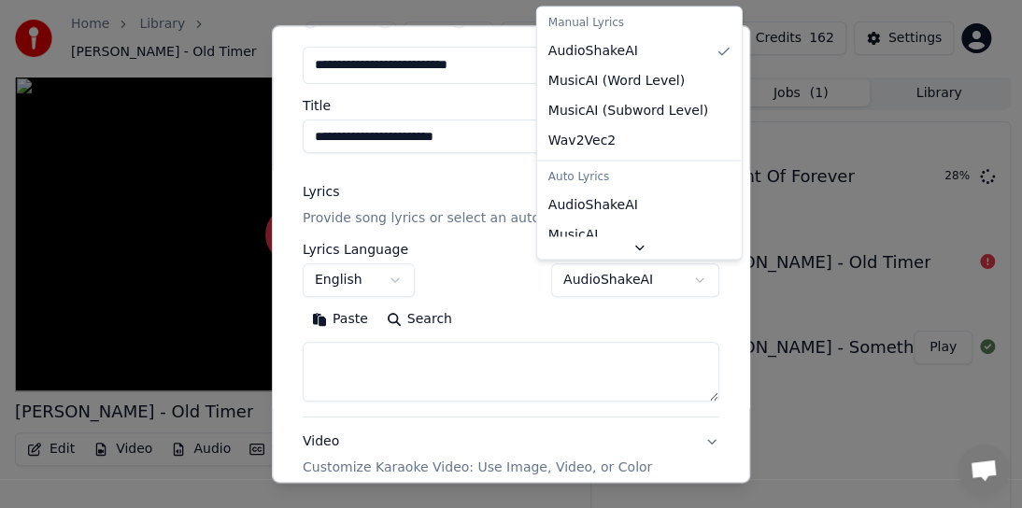
click at [688, 277] on body "Home Library [PERSON_NAME] - Old Timer Create Import FAQ Video Guides Credits 1…" at bounding box center [503, 254] width 1006 height 508
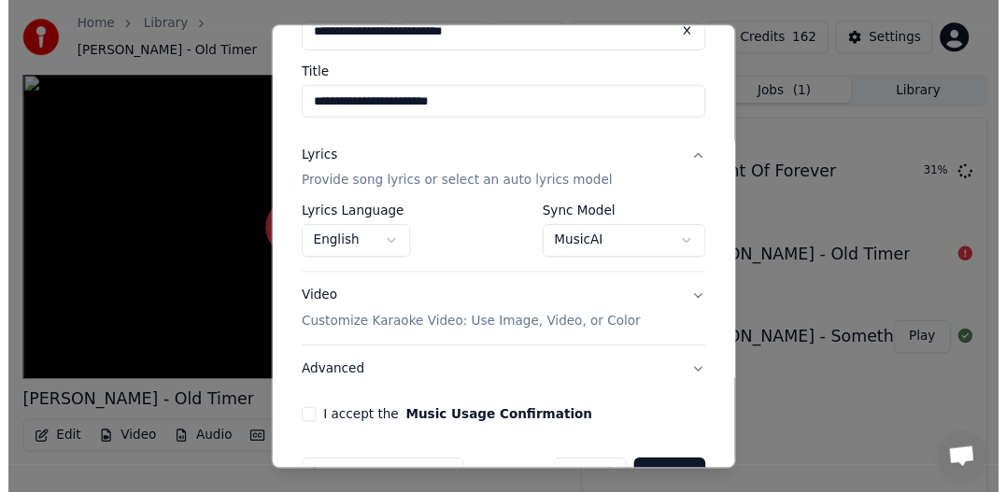
scroll to position [178, 0]
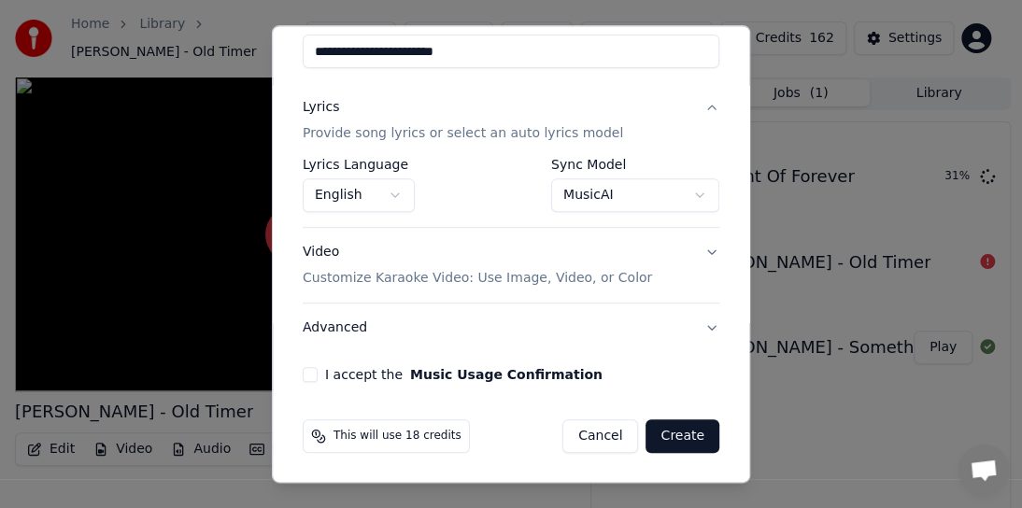
click at [313, 377] on button "I accept the Music Usage Confirmation" at bounding box center [310, 374] width 15 height 15
click at [673, 434] on button "Create" at bounding box center [683, 437] width 74 height 34
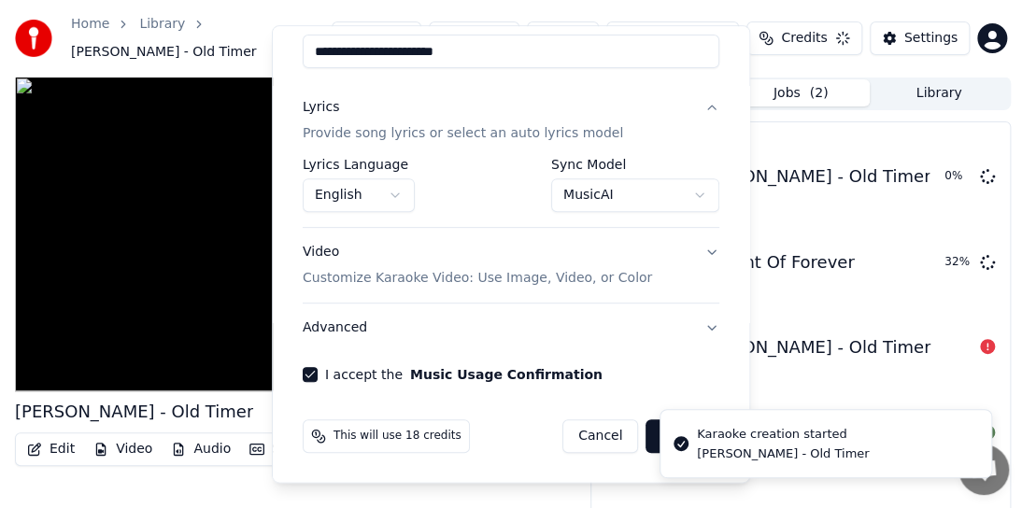
select select "**********"
select select
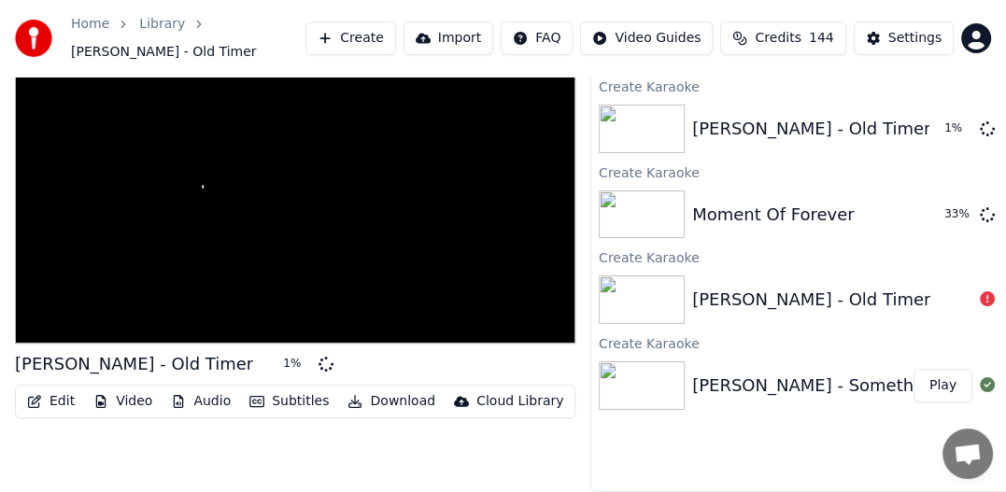
scroll to position [60, 0]
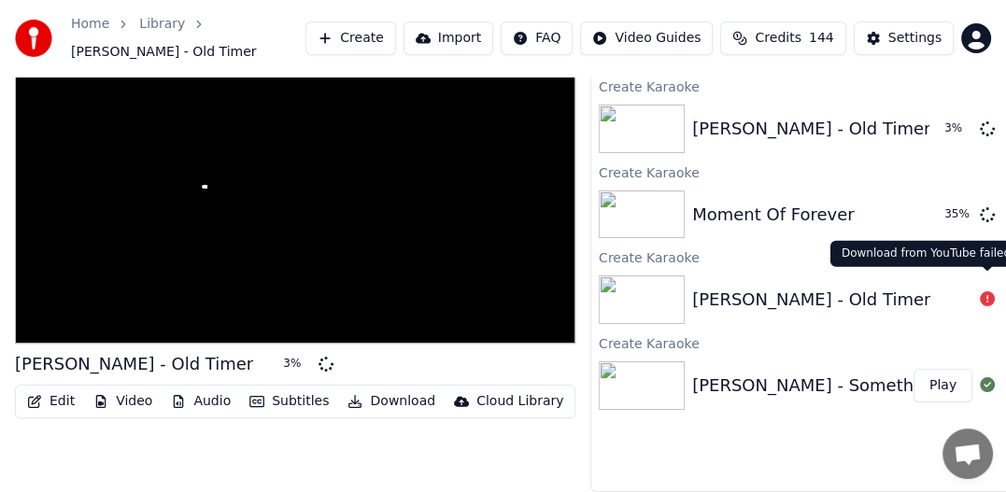
click at [986, 292] on icon at bounding box center [987, 299] width 15 height 15
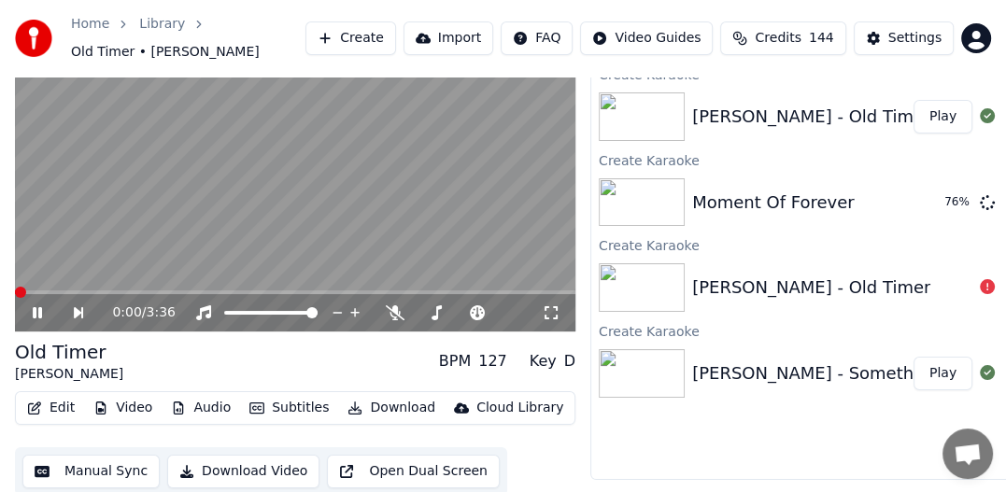
click at [34, 308] on icon at bounding box center [37, 312] width 9 height 11
click at [34, 308] on icon at bounding box center [37, 312] width 11 height 13
click at [792, 371] on div "[PERSON_NAME] - Something You Get Through" at bounding box center [888, 374] width 392 height 26
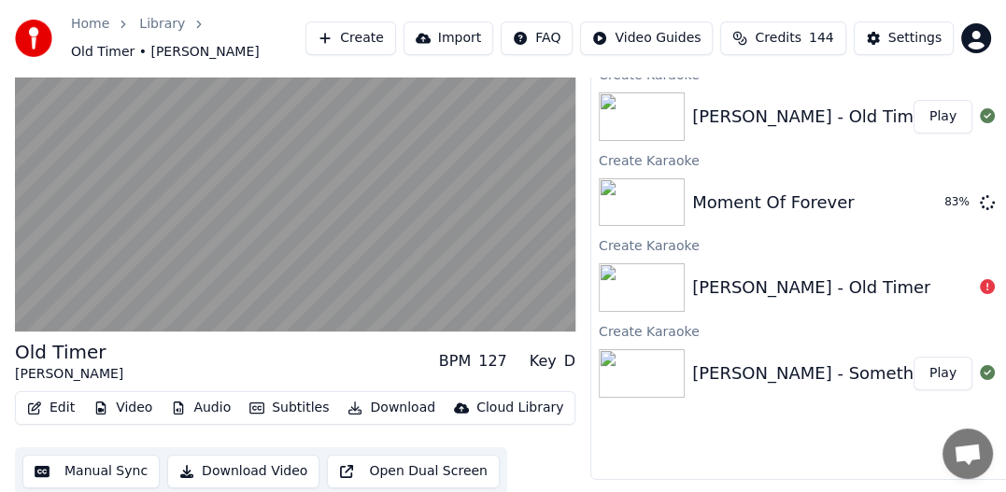
click at [800, 369] on div "[PERSON_NAME] - Something You Get Through" at bounding box center [888, 374] width 392 height 26
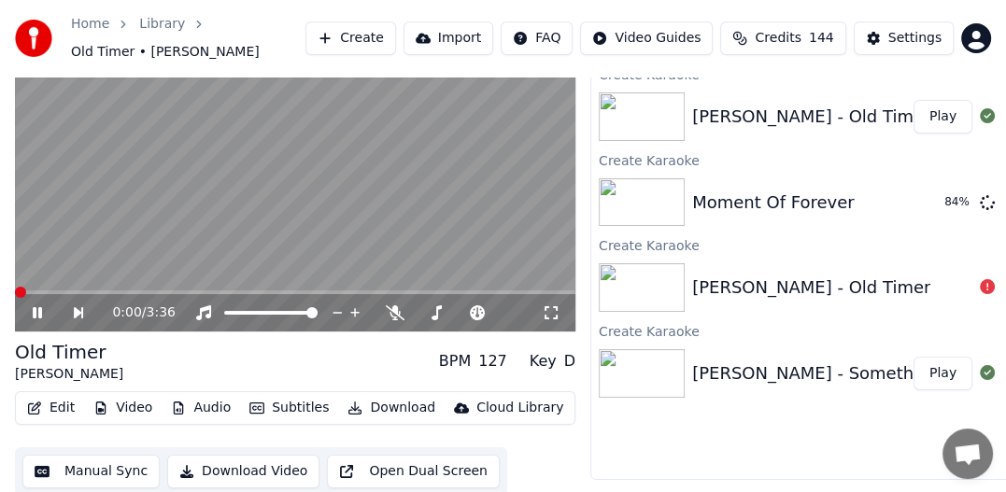
click at [192, 223] on video at bounding box center [295, 175] width 561 height 316
click at [410, 217] on video at bounding box center [295, 175] width 561 height 316
click at [384, 407] on button "Download" at bounding box center [391, 408] width 103 height 26
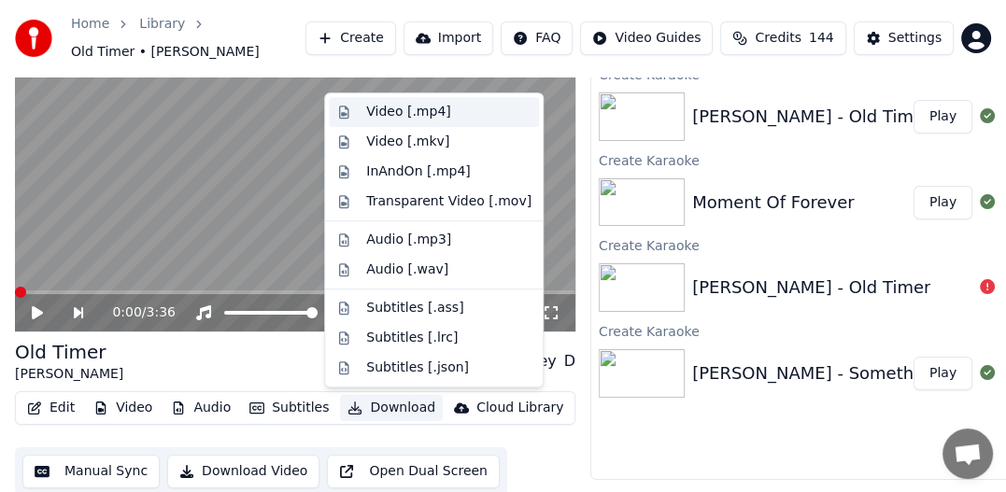
click at [377, 107] on div "Video [.mp4]" at bounding box center [408, 112] width 84 height 19
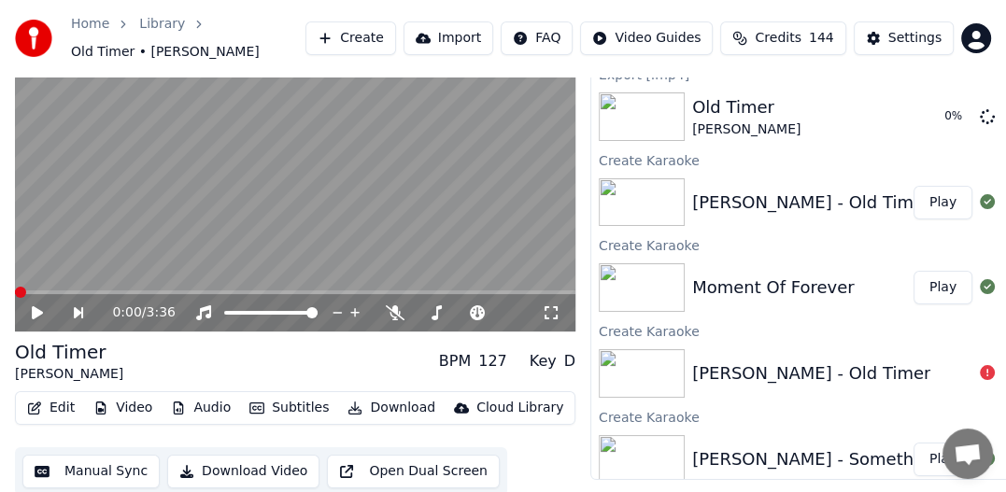
click at [736, 284] on div "Moment Of Forever" at bounding box center [773, 288] width 163 height 26
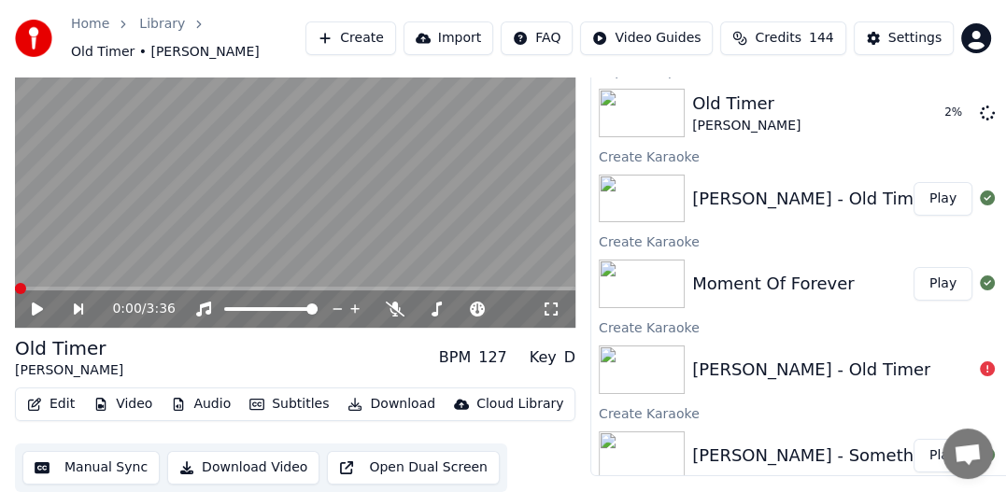
click at [235, 467] on button "Download Video" at bounding box center [243, 468] width 152 height 34
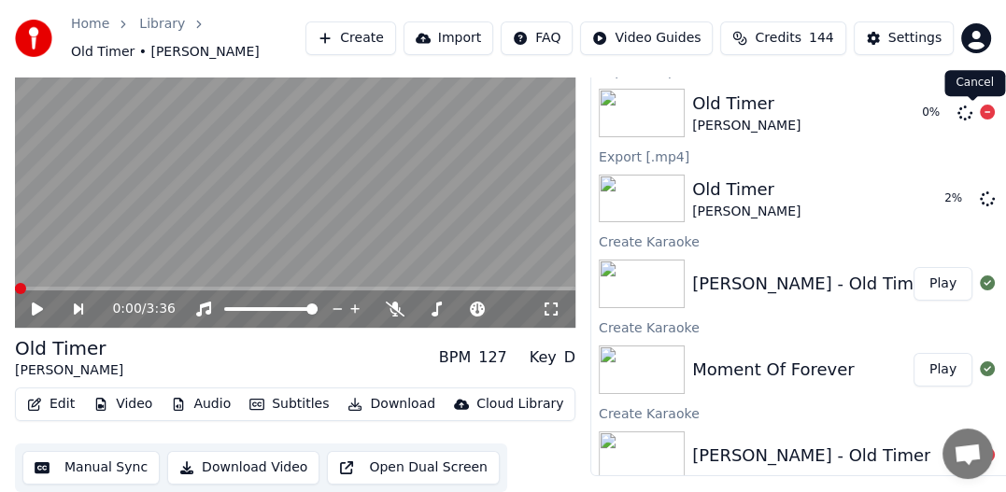
click at [979, 129] on div "Old Timer [PERSON_NAME] 0 %" at bounding box center [800, 113] width 419 height 64
click at [980, 112] on icon at bounding box center [987, 112] width 15 height 15
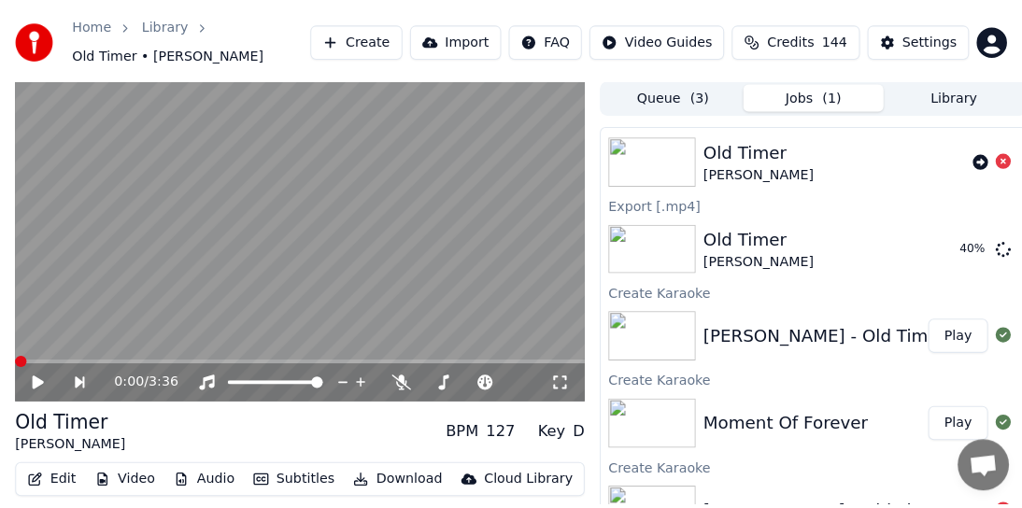
scroll to position [0, 0]
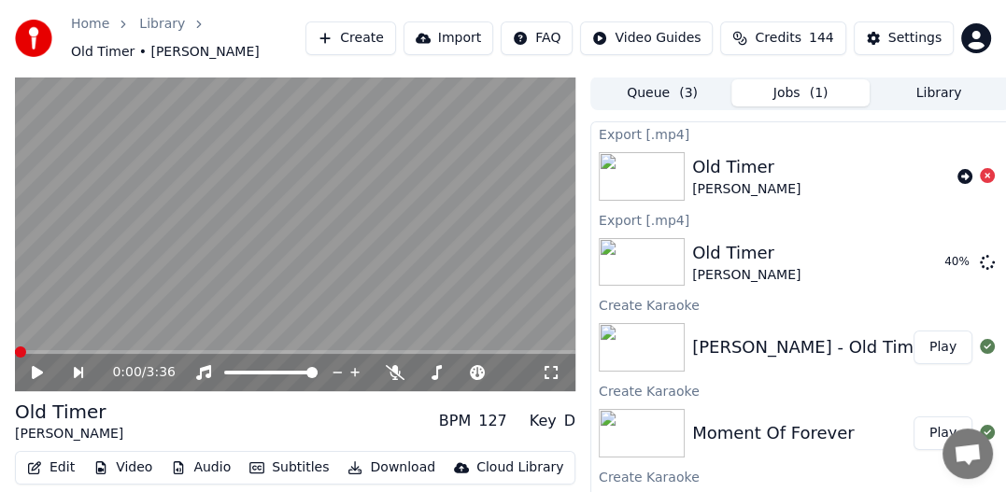
click at [396, 41] on button "Create" at bounding box center [351, 38] width 91 height 34
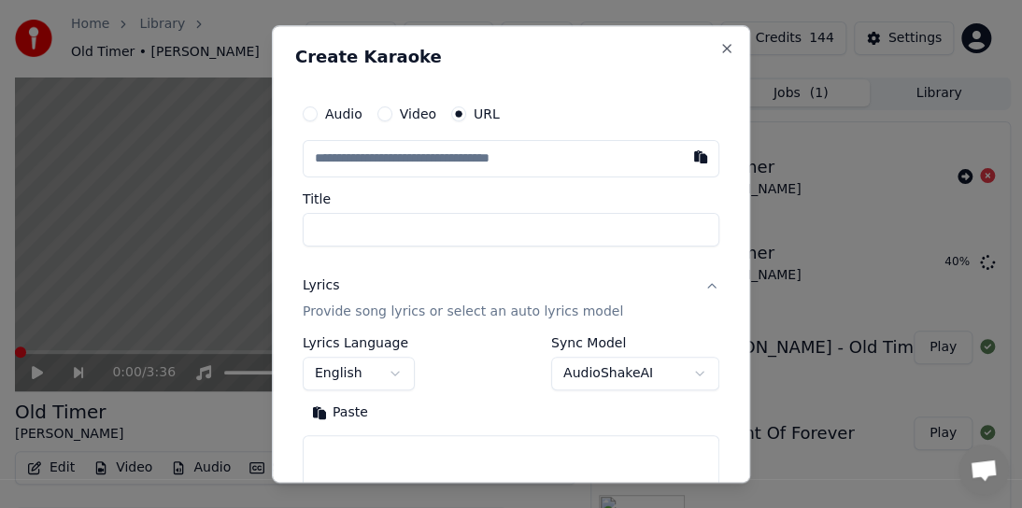
click at [374, 161] on input "text" at bounding box center [511, 158] width 417 height 37
click at [683, 157] on button "button" at bounding box center [700, 157] width 37 height 34
type input "**********"
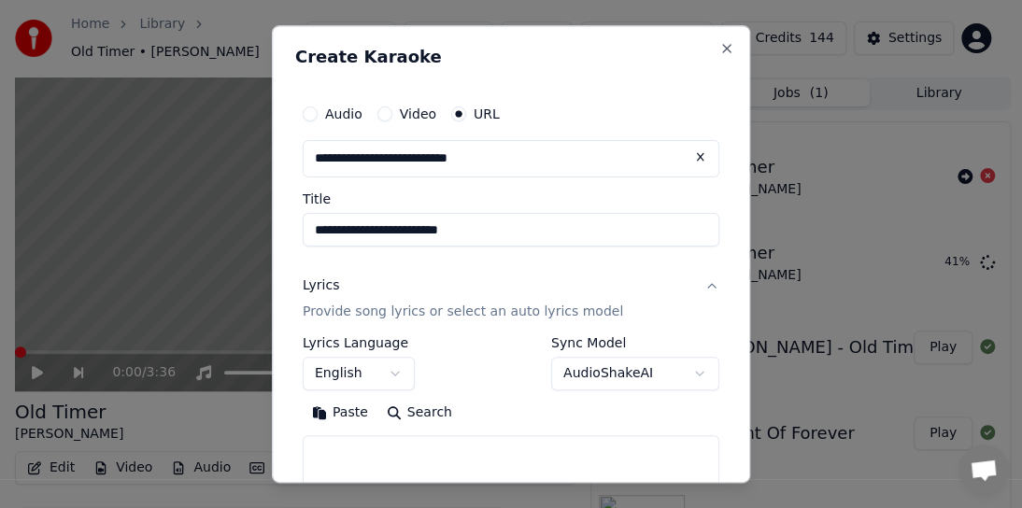
type input "**********"
click at [688, 374] on body "Home Library Old Timer • [PERSON_NAME] Create Import FAQ Video Guides Credits 1…" at bounding box center [503, 254] width 1006 height 508
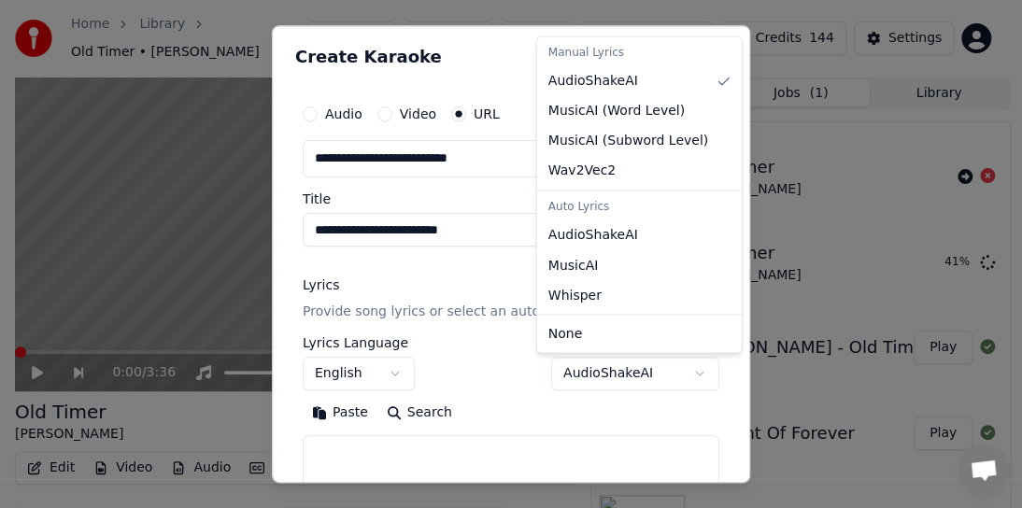
select select "**********"
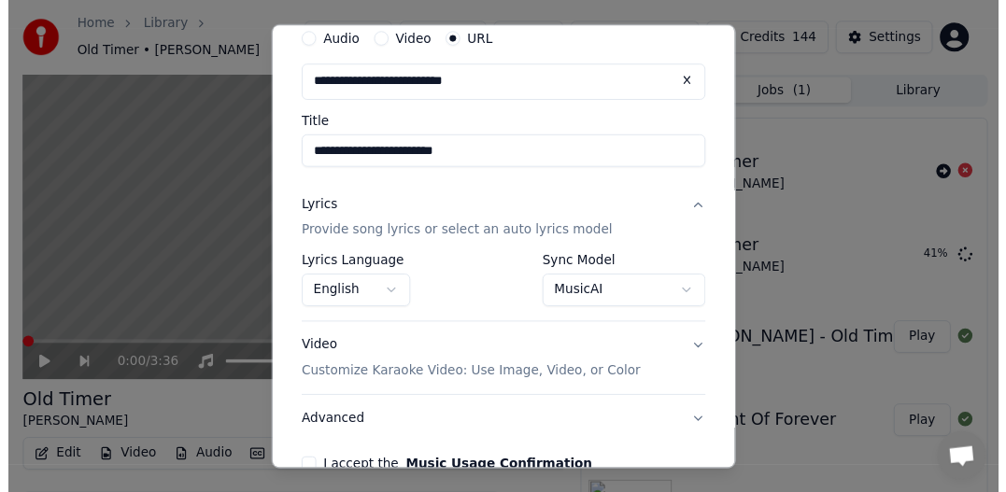
scroll to position [178, 0]
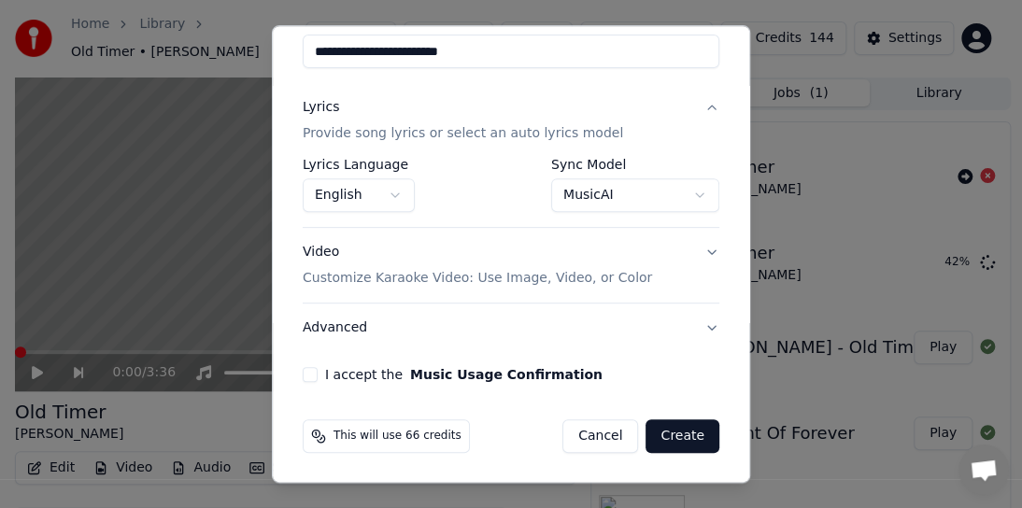
click at [305, 376] on button "I accept the Music Usage Confirmation" at bounding box center [310, 374] width 15 height 15
click at [686, 433] on button "Create" at bounding box center [683, 437] width 74 height 34
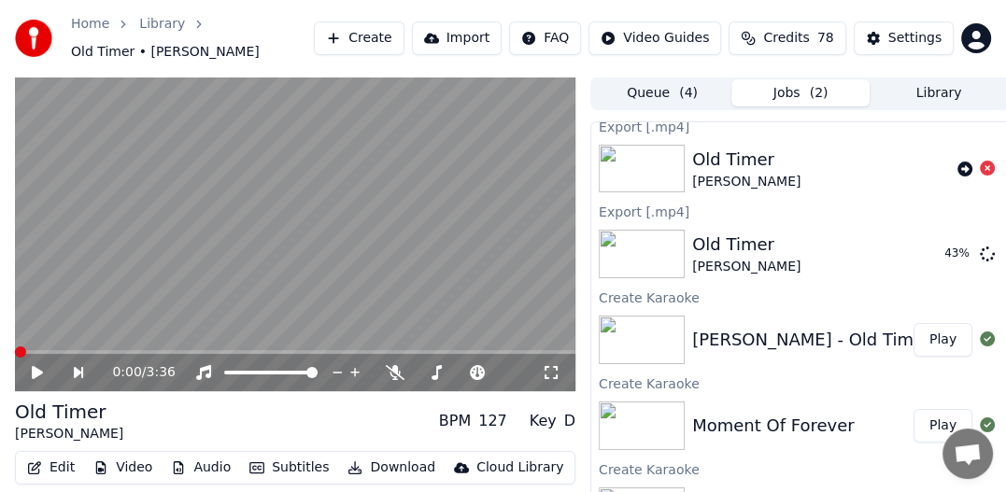
scroll to position [0, 0]
